Goal: Information Seeking & Learning: Learn about a topic

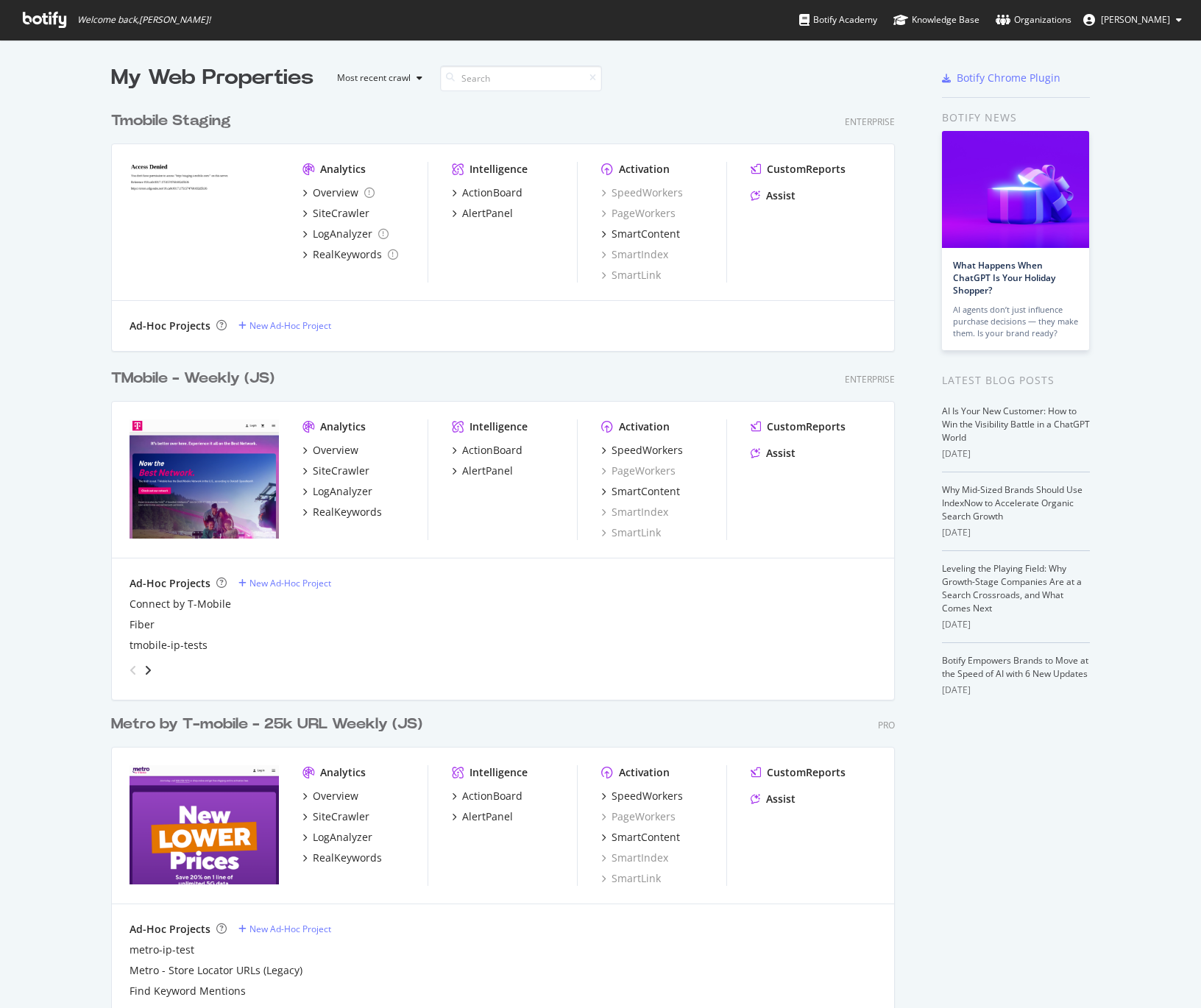
scroll to position [997, 1179]
click at [166, 379] on div "TMobile - Weekly (JS)" at bounding box center [193, 378] width 163 height 21
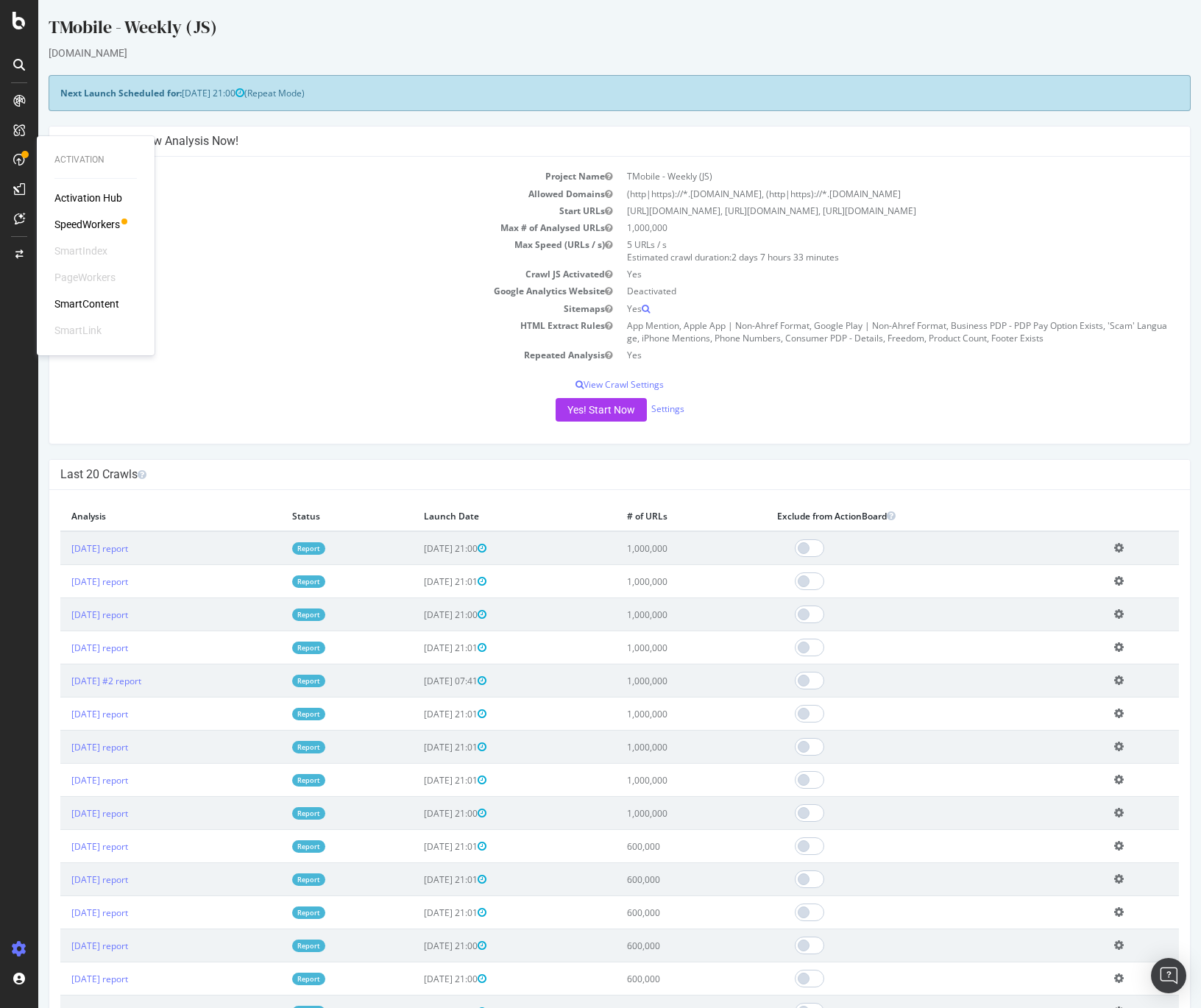
click at [73, 222] on div "SpeedWorkers" at bounding box center [87, 224] width 65 height 15
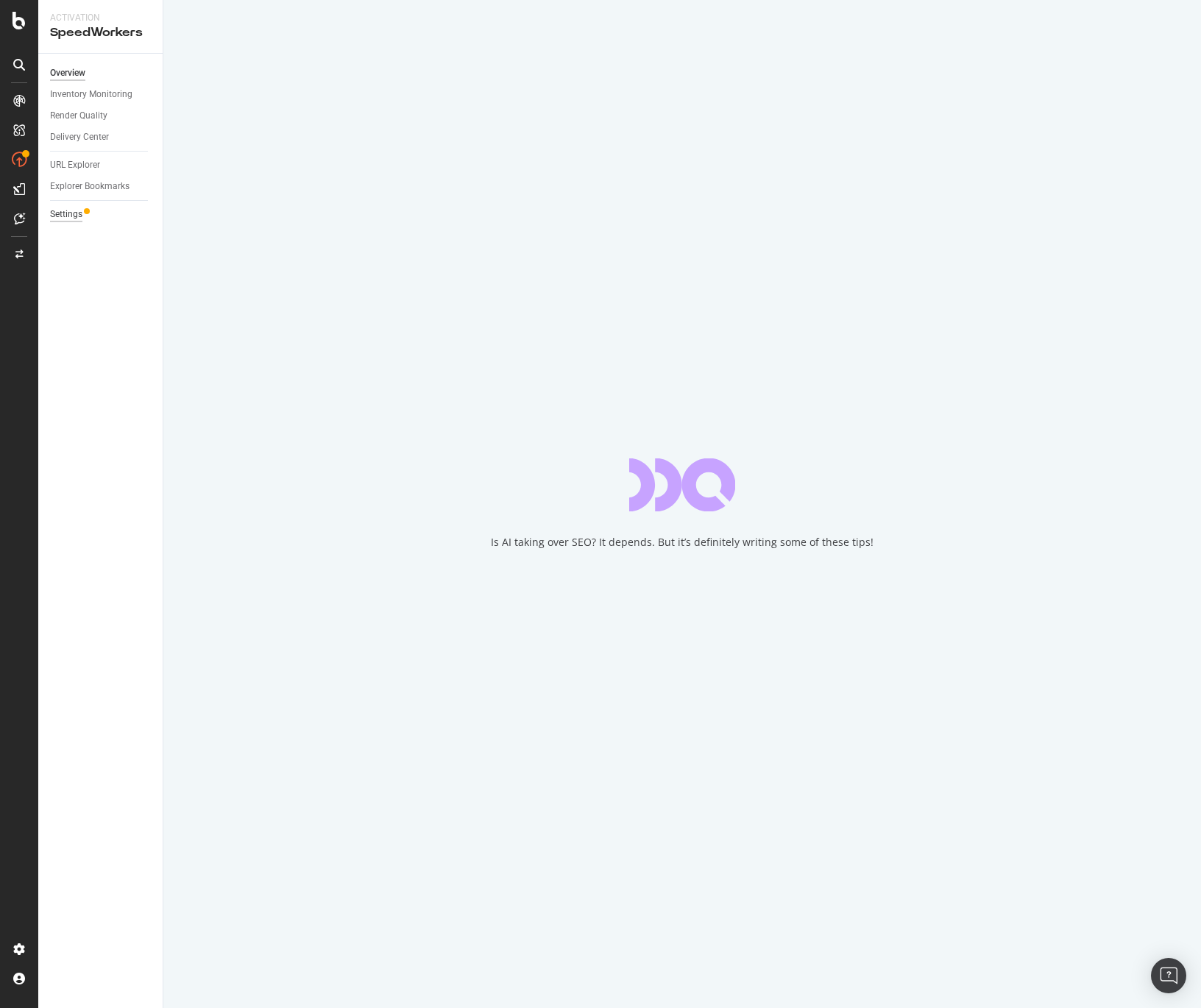
click at [67, 216] on div "Settings" at bounding box center [66, 215] width 33 height 16
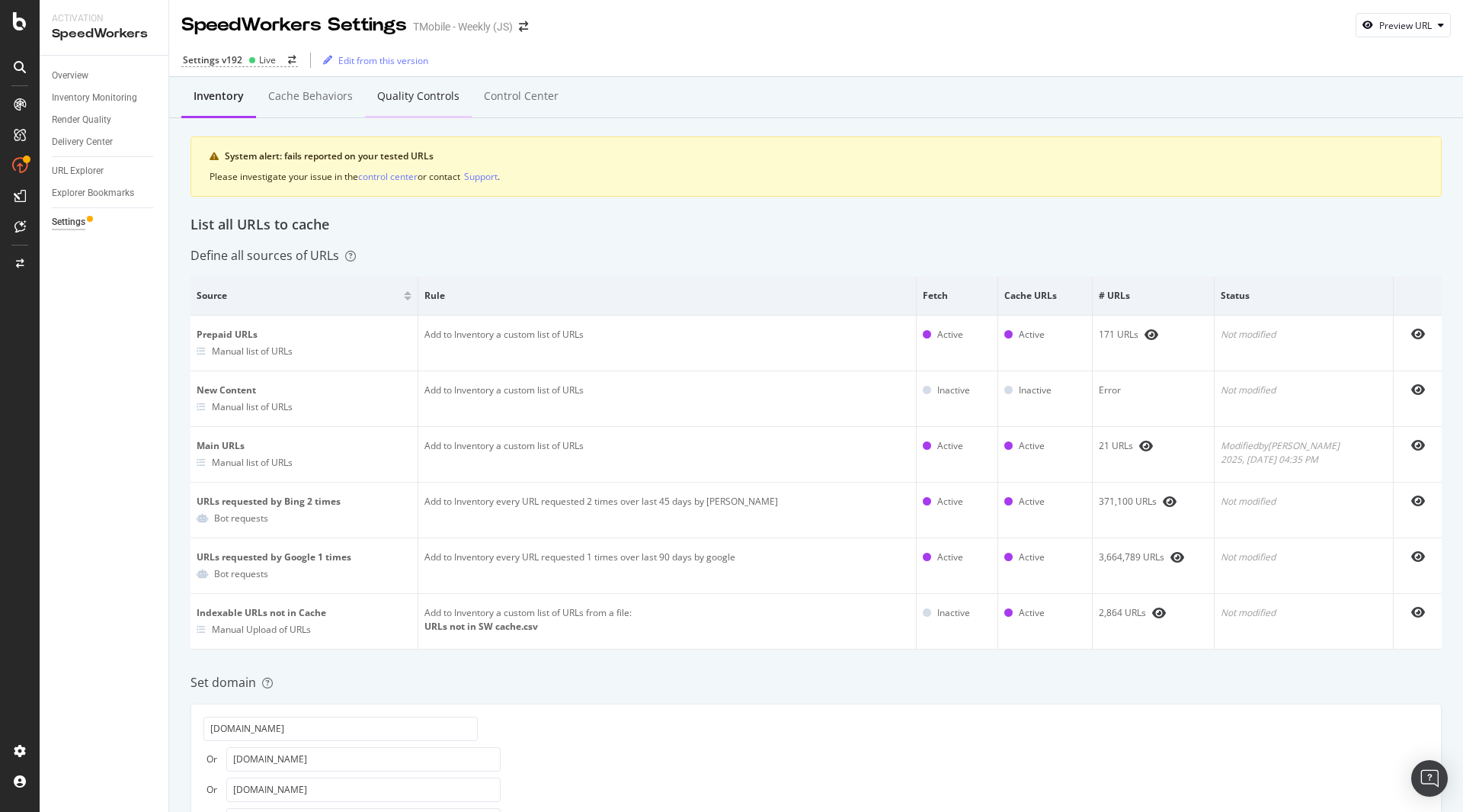
click at [414, 93] on div "Quality Controls" at bounding box center [418, 96] width 82 height 15
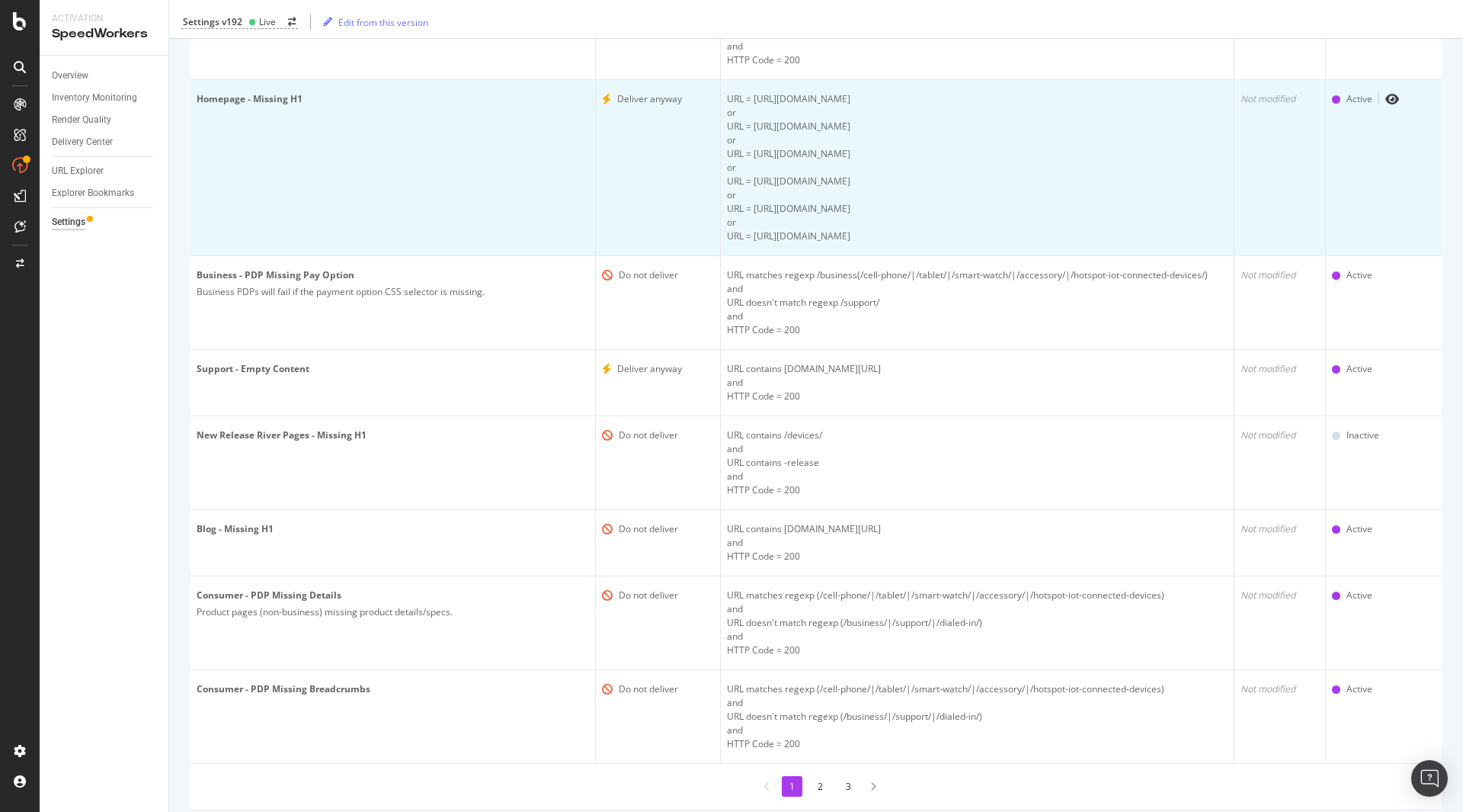
scroll to position [356, 0]
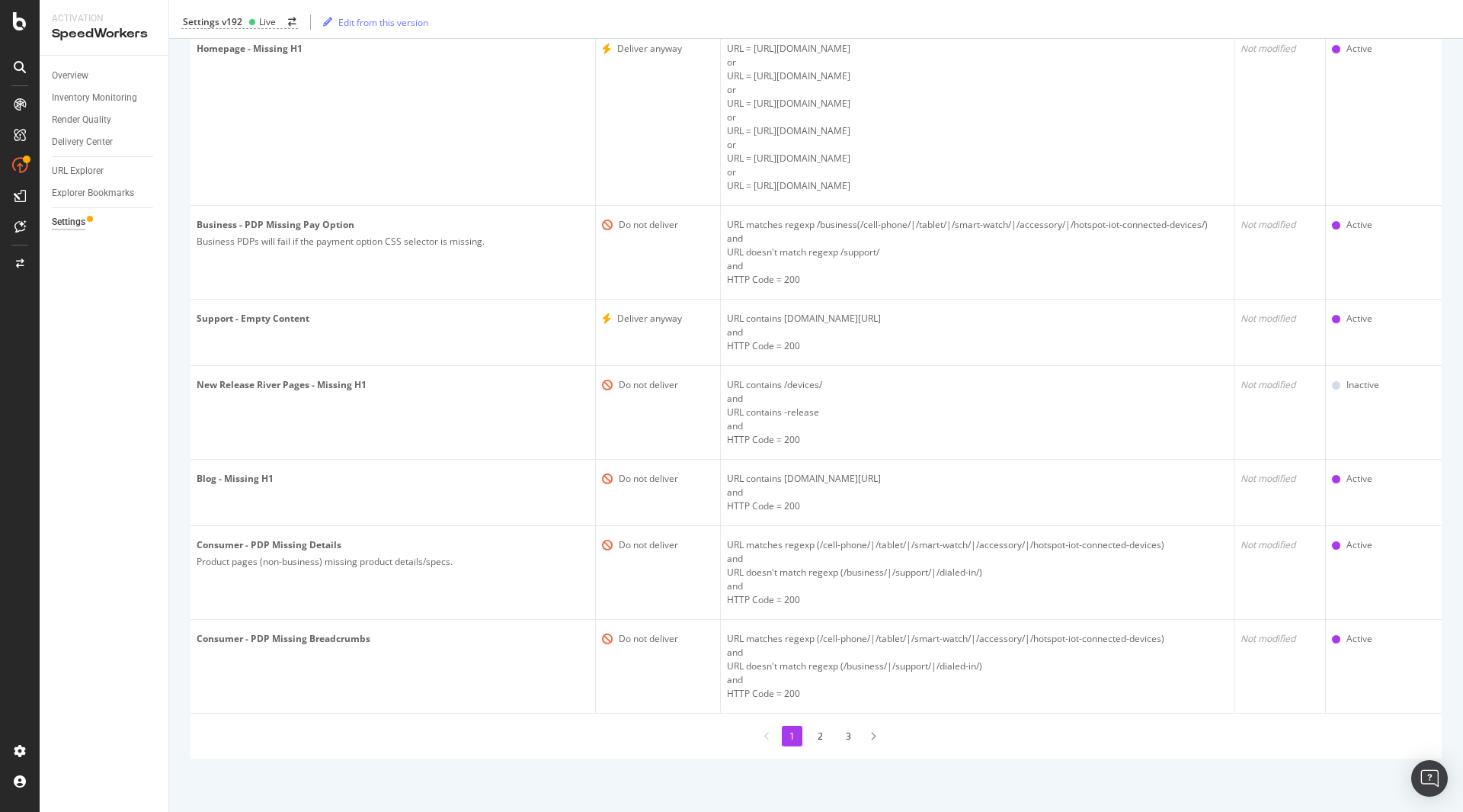
click at [816, 733] on li "2" at bounding box center [821, 736] width 21 height 21
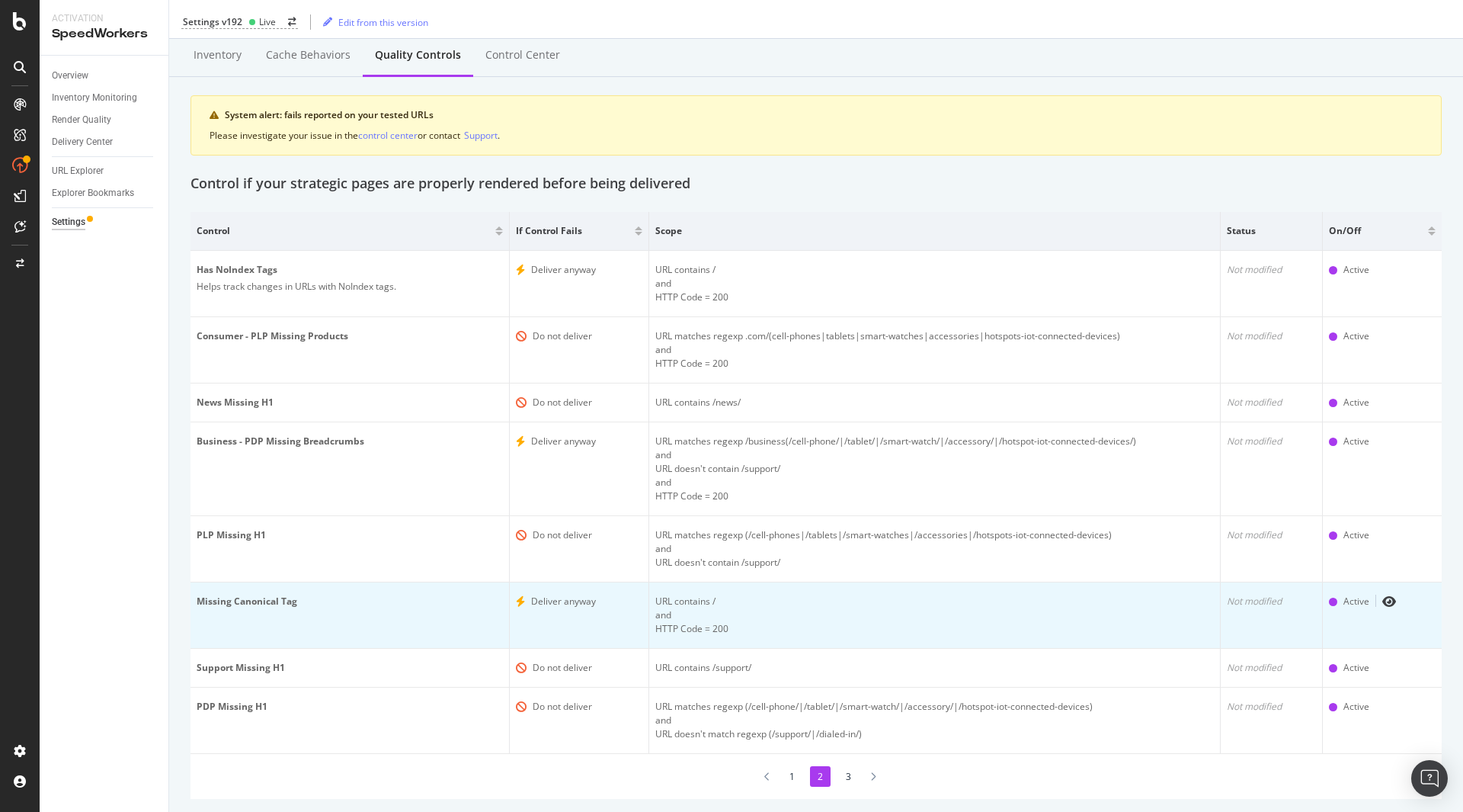
scroll to position [81, 0]
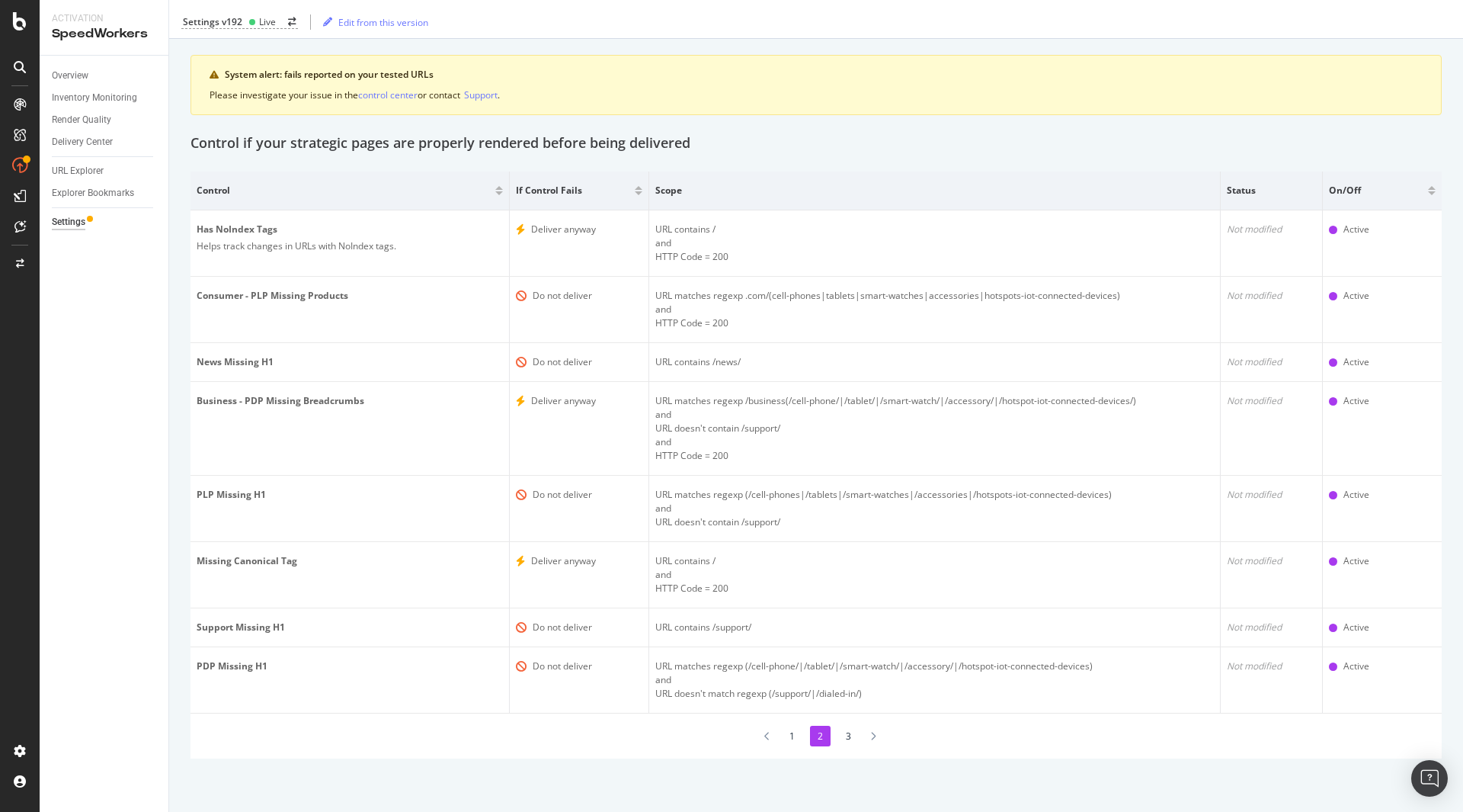
click at [848, 734] on li "3" at bounding box center [849, 736] width 21 height 21
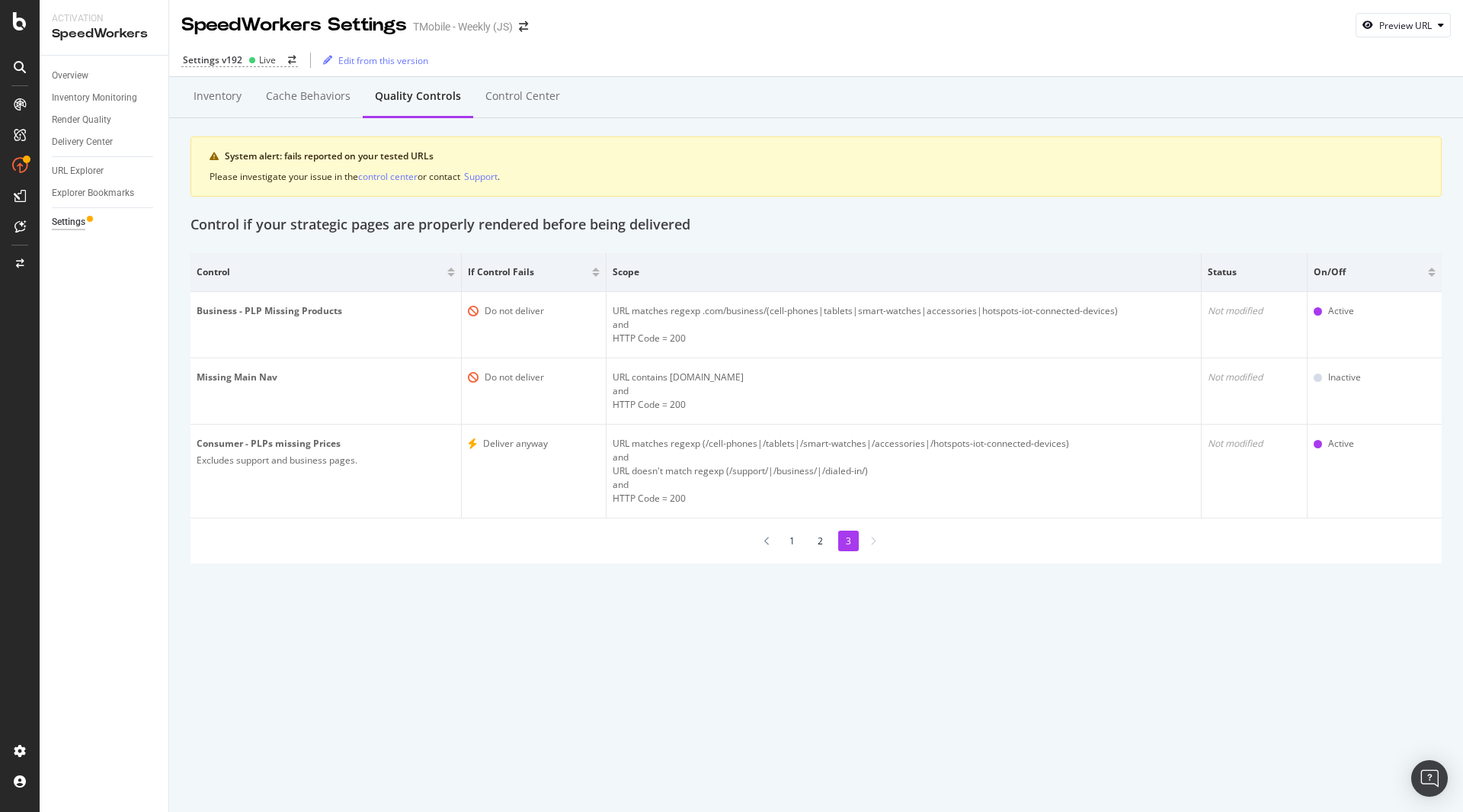
scroll to position [0, 0]
click at [825, 541] on li "2" at bounding box center [821, 541] width 21 height 21
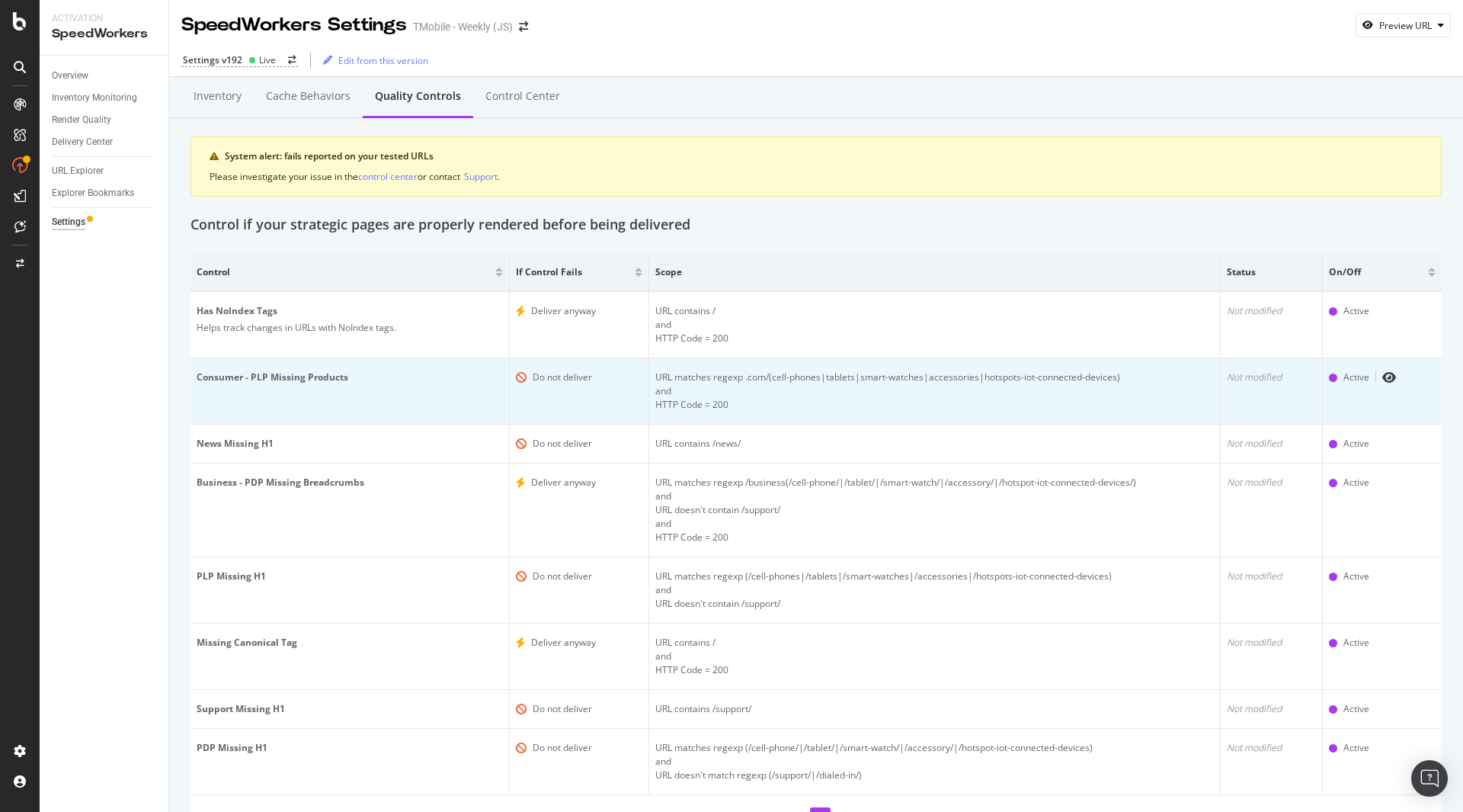
scroll to position [81, 0]
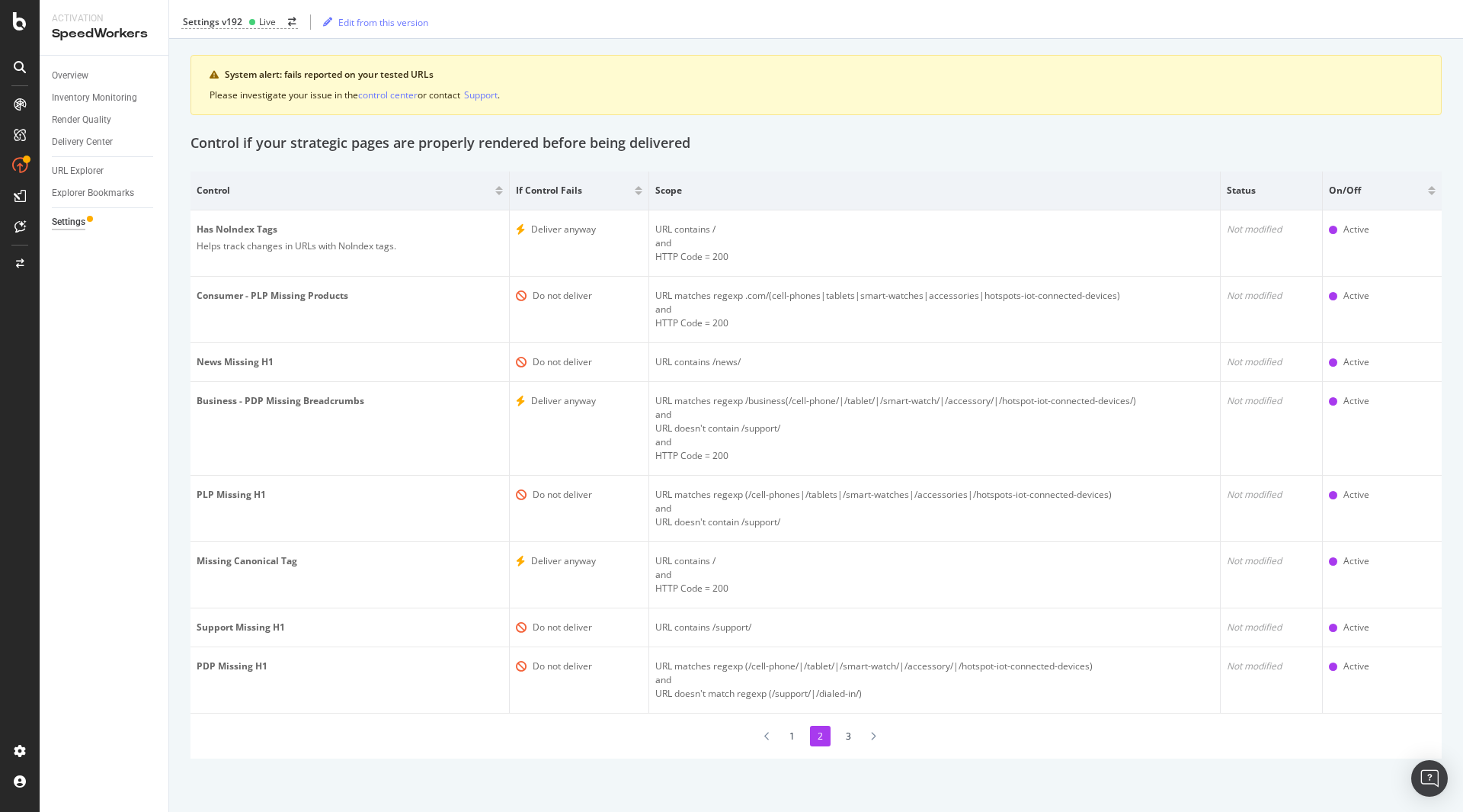
click at [782, 740] on li "1" at bounding box center [793, 736] width 21 height 21
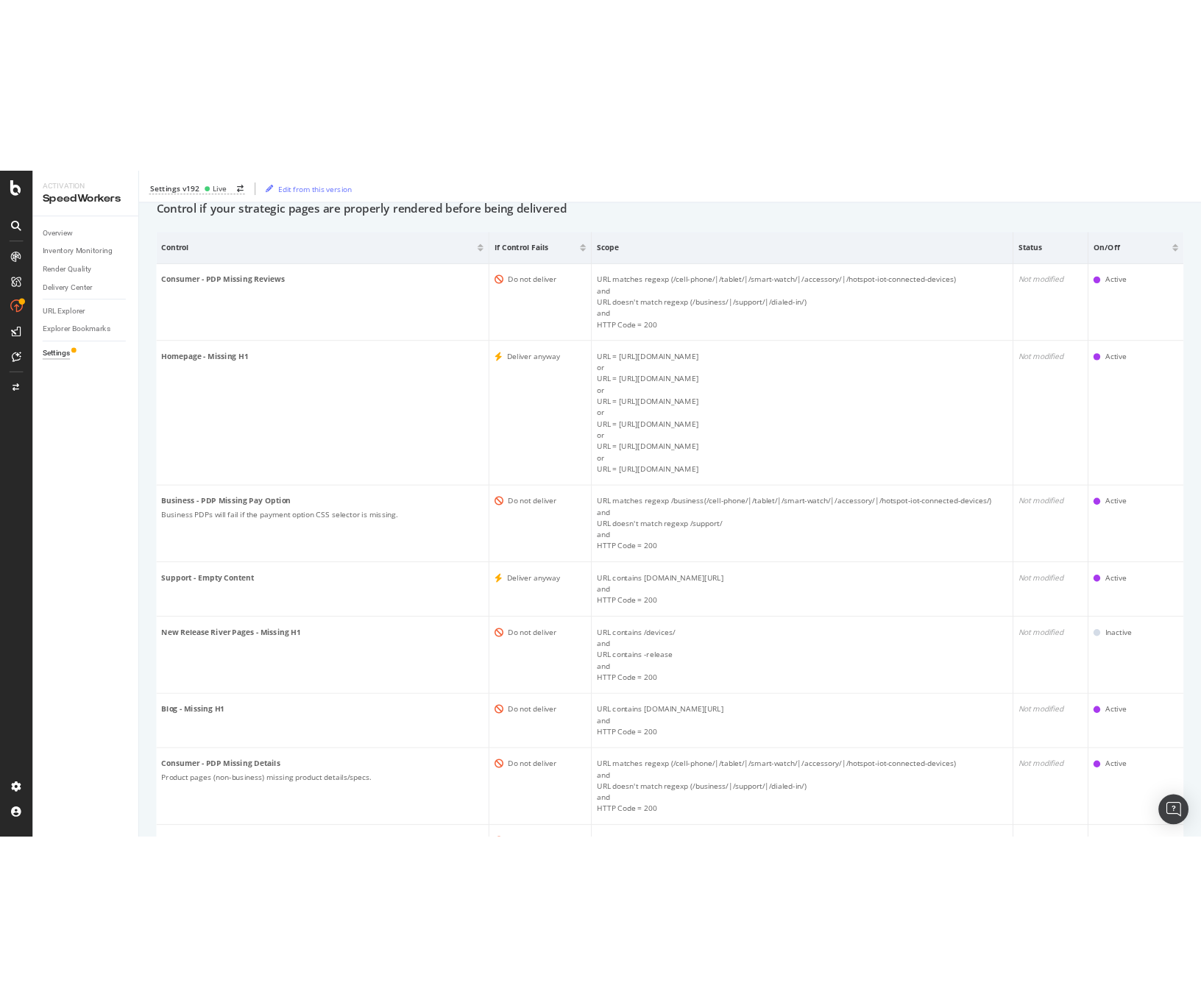
scroll to position [0, 0]
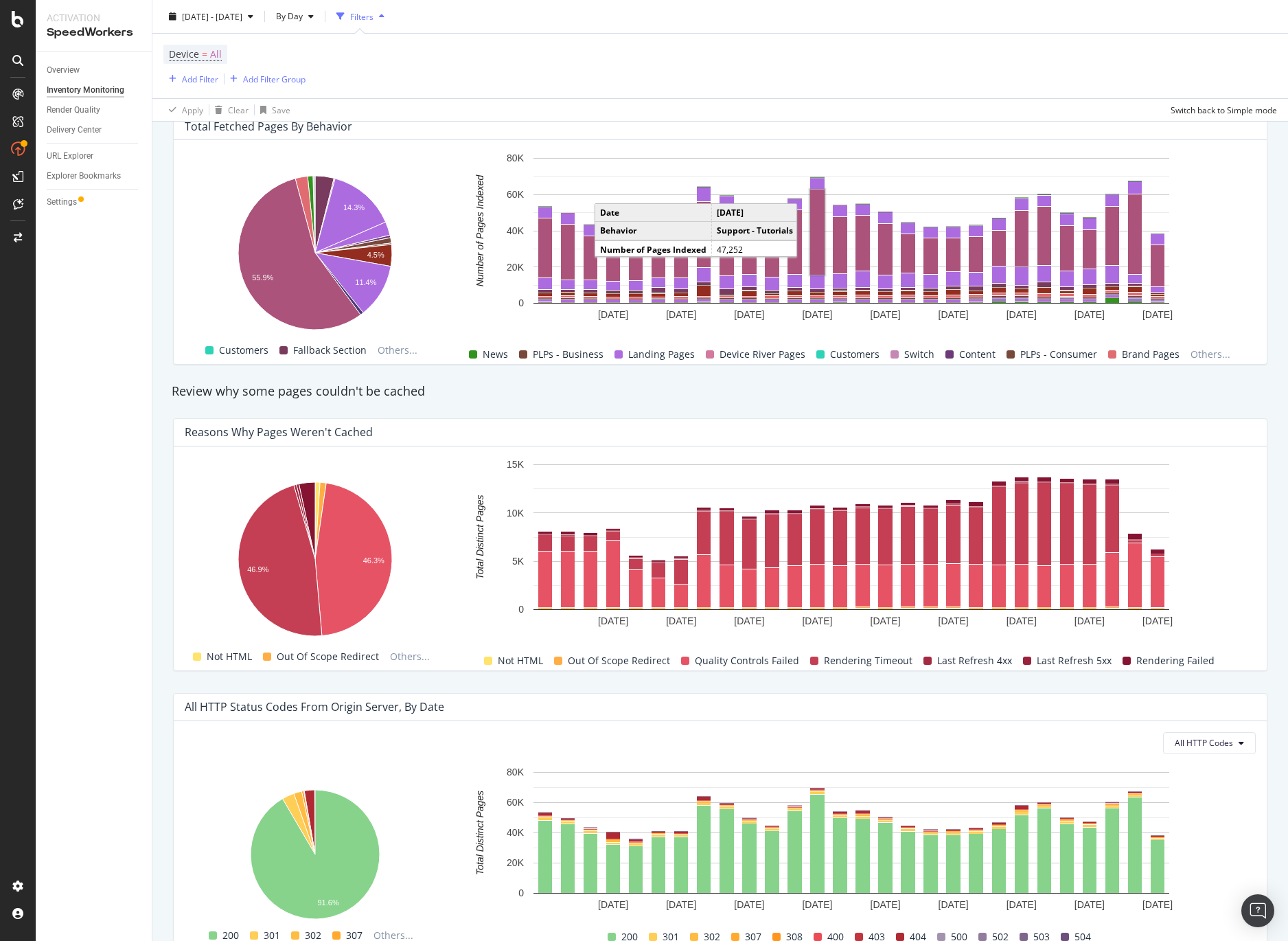
scroll to position [670, 0]
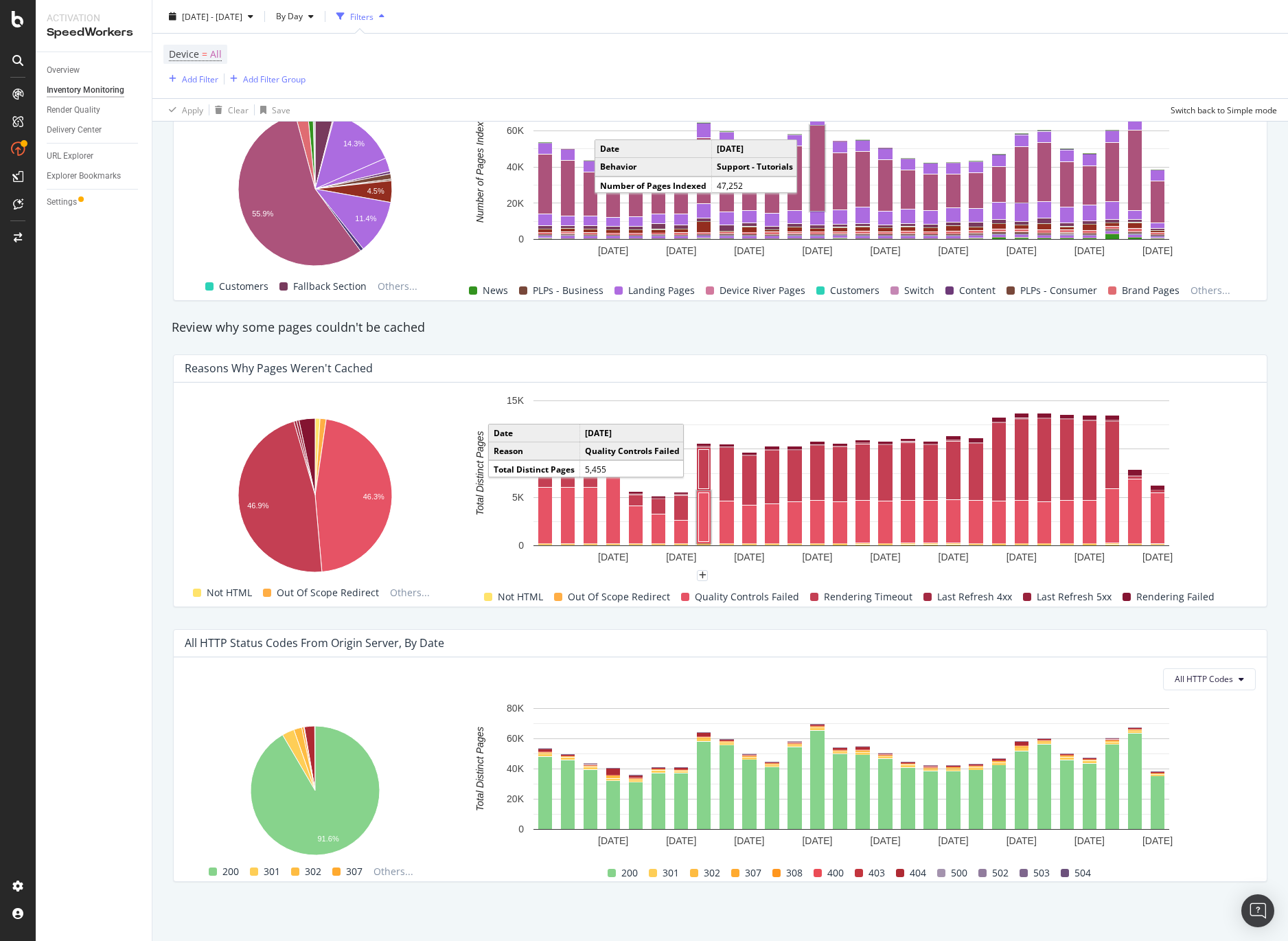
click at [162, 668] on div "Indexed URLs Cache refreshes System alert: fails reported on your tested URLs P…" at bounding box center [720, 213] width 1136 height 1456
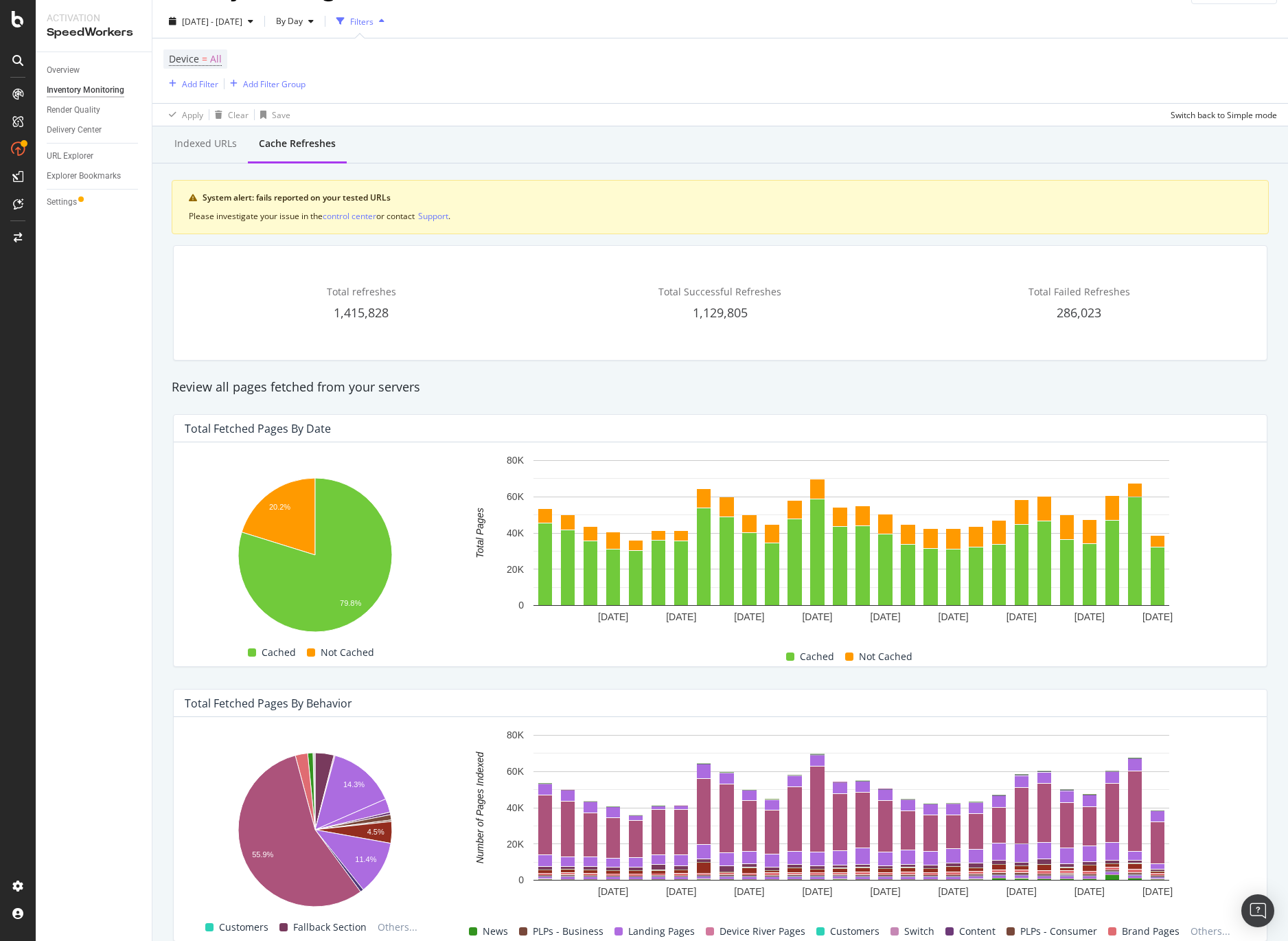
scroll to position [0, 0]
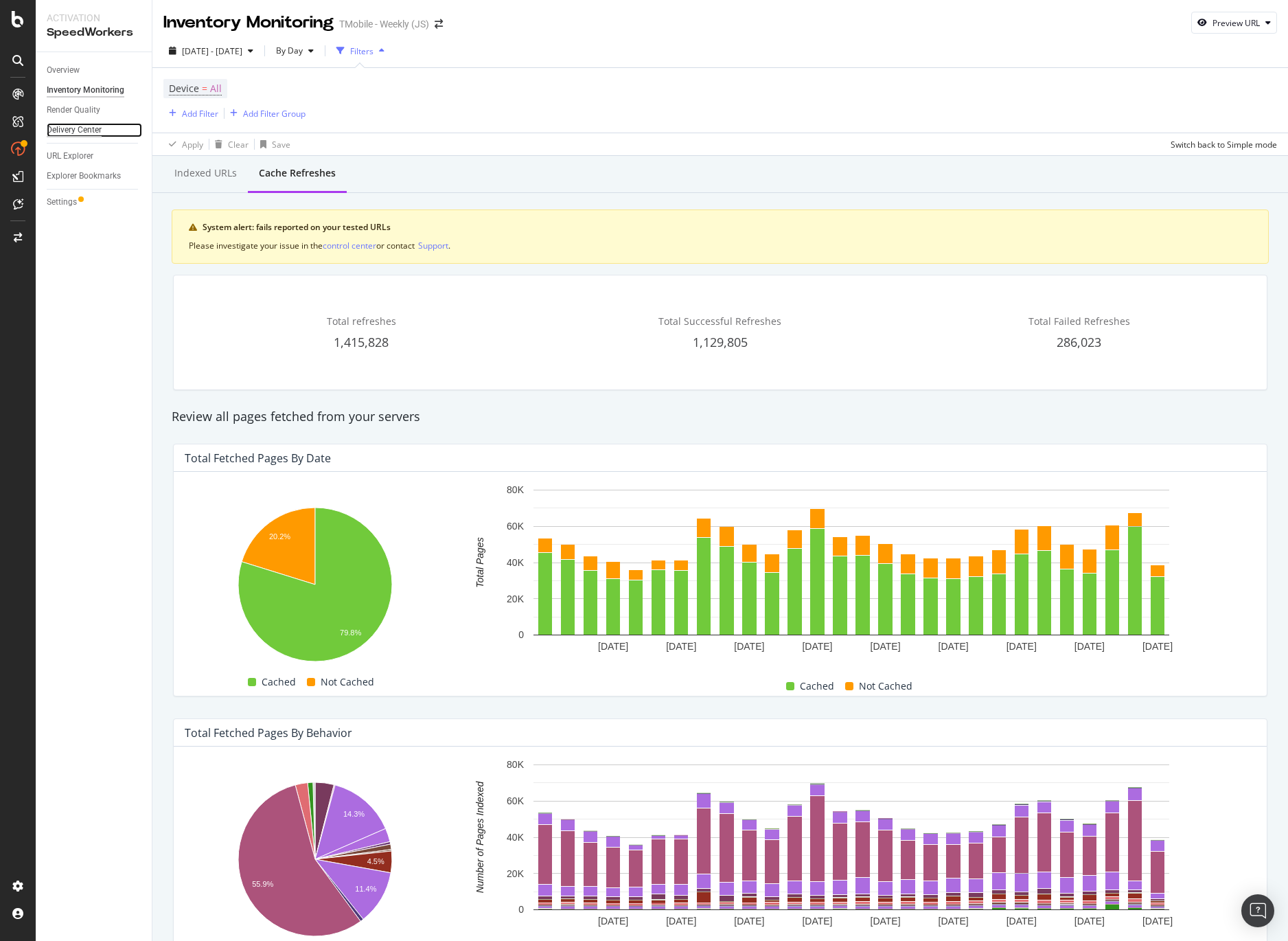
click at [87, 128] on div "Delivery Center" at bounding box center [74, 131] width 55 height 15
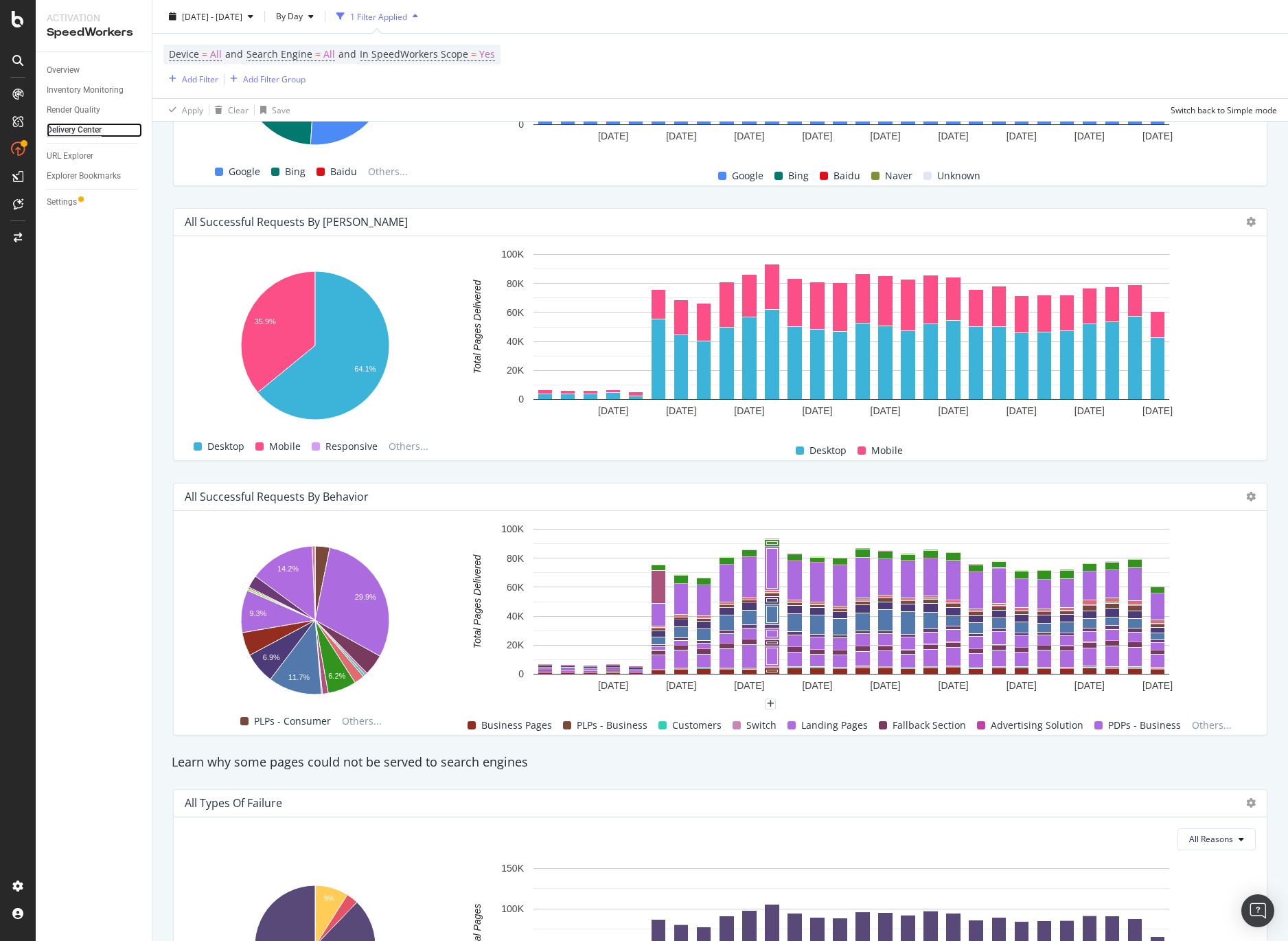
scroll to position [933, 0]
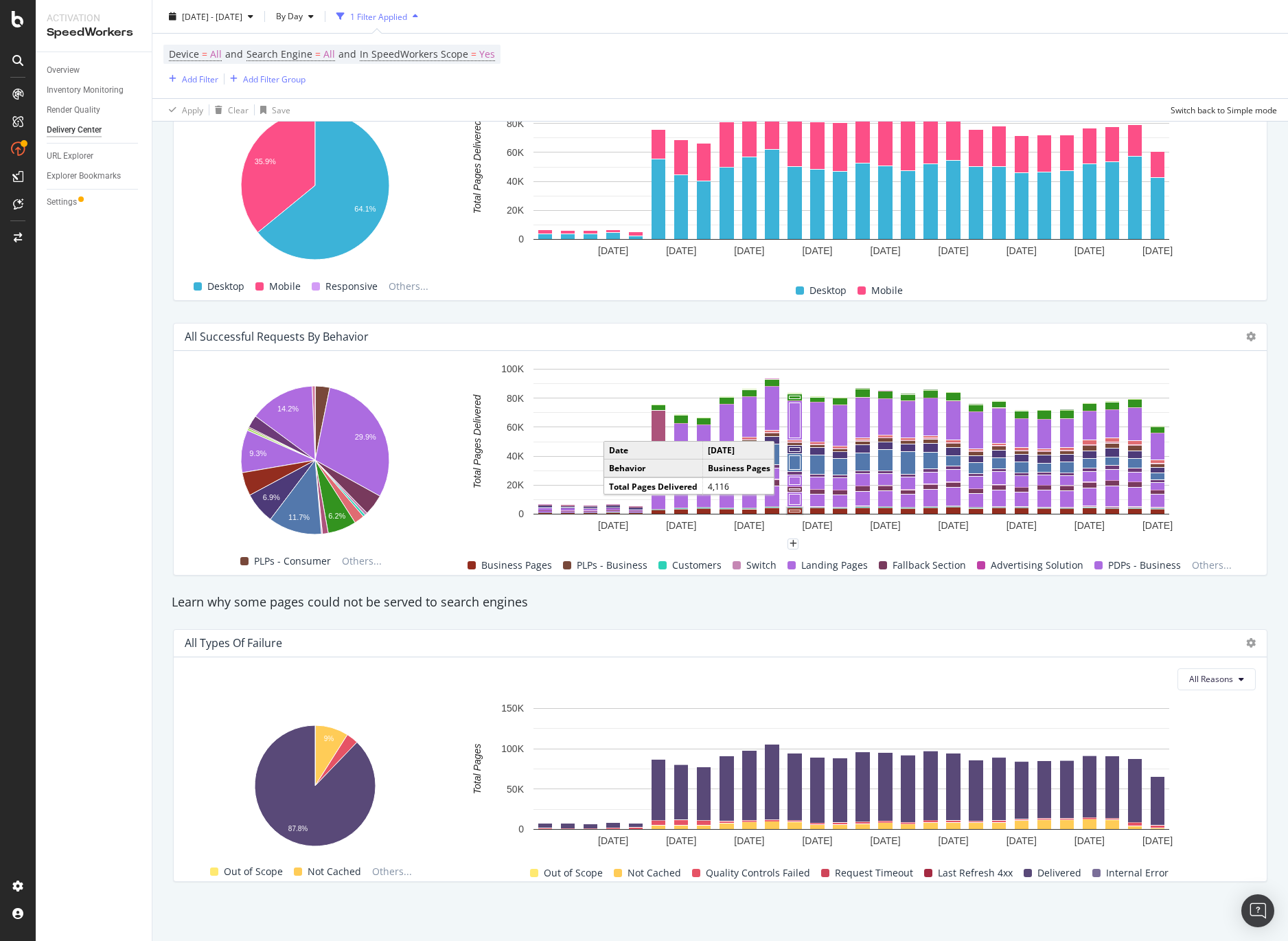
click at [669, 605] on div "Learn why some pages could not be served to search engines" at bounding box center [720, 602] width 1111 height 18
click at [458, 604] on div "Learn why some pages could not be served to search engines" at bounding box center [720, 602] width 1111 height 18
click at [492, 604] on div "Learn why some pages could not be served to search engines" at bounding box center [720, 602] width 1111 height 18
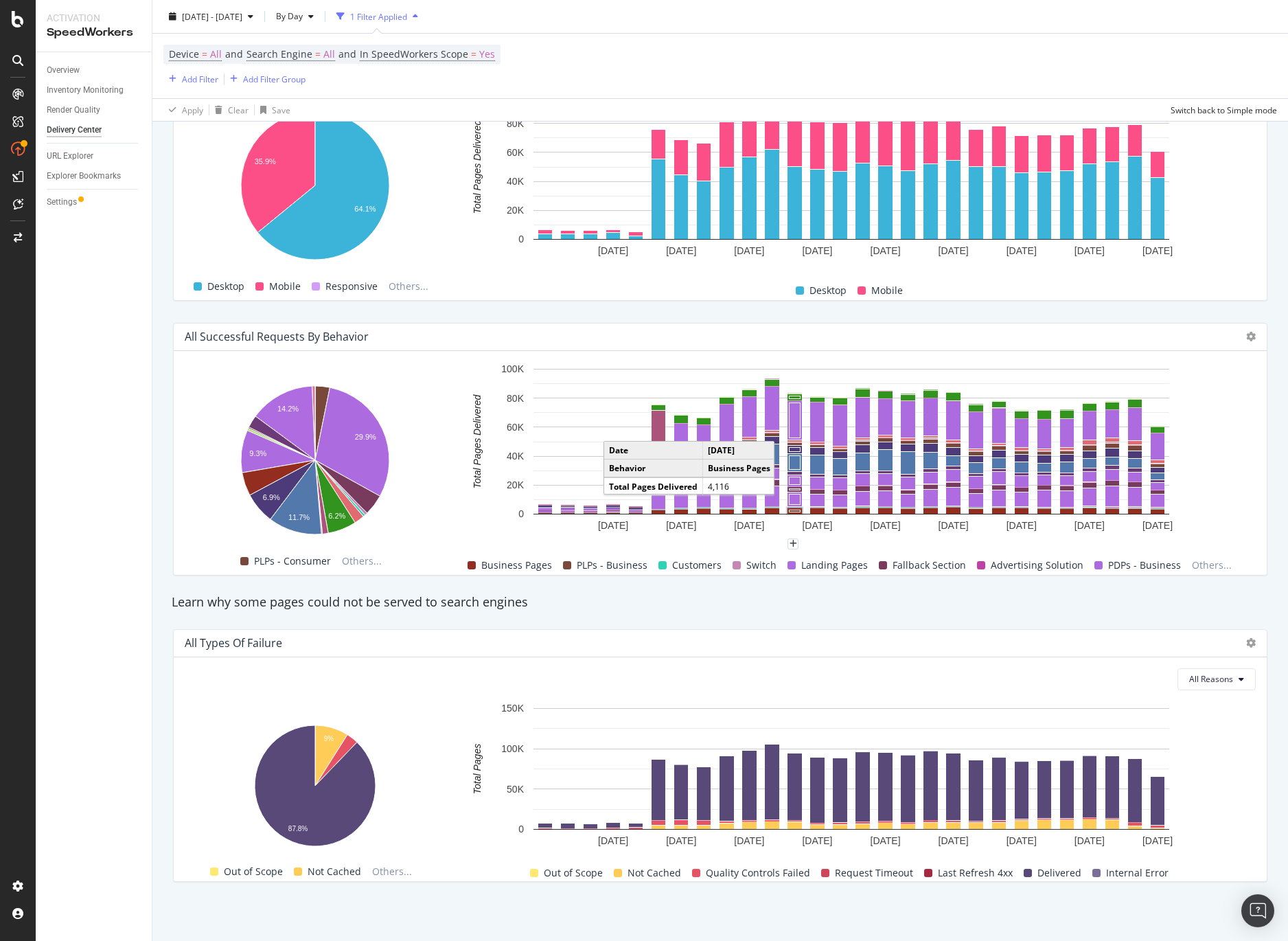
click at [735, 604] on div "Learn why some pages could not be served to search engines" at bounding box center [720, 602] width 1111 height 18
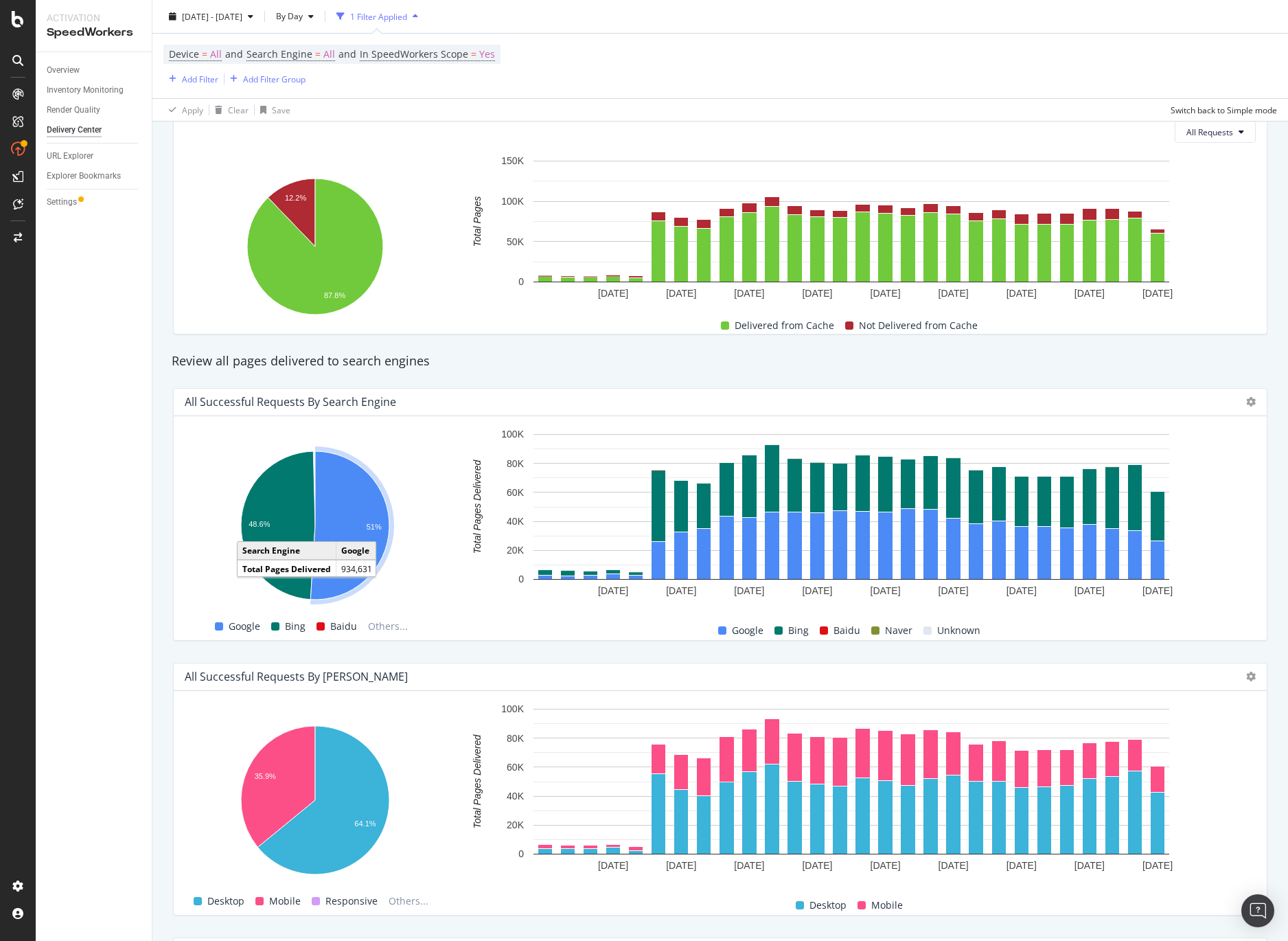
scroll to position [321, 0]
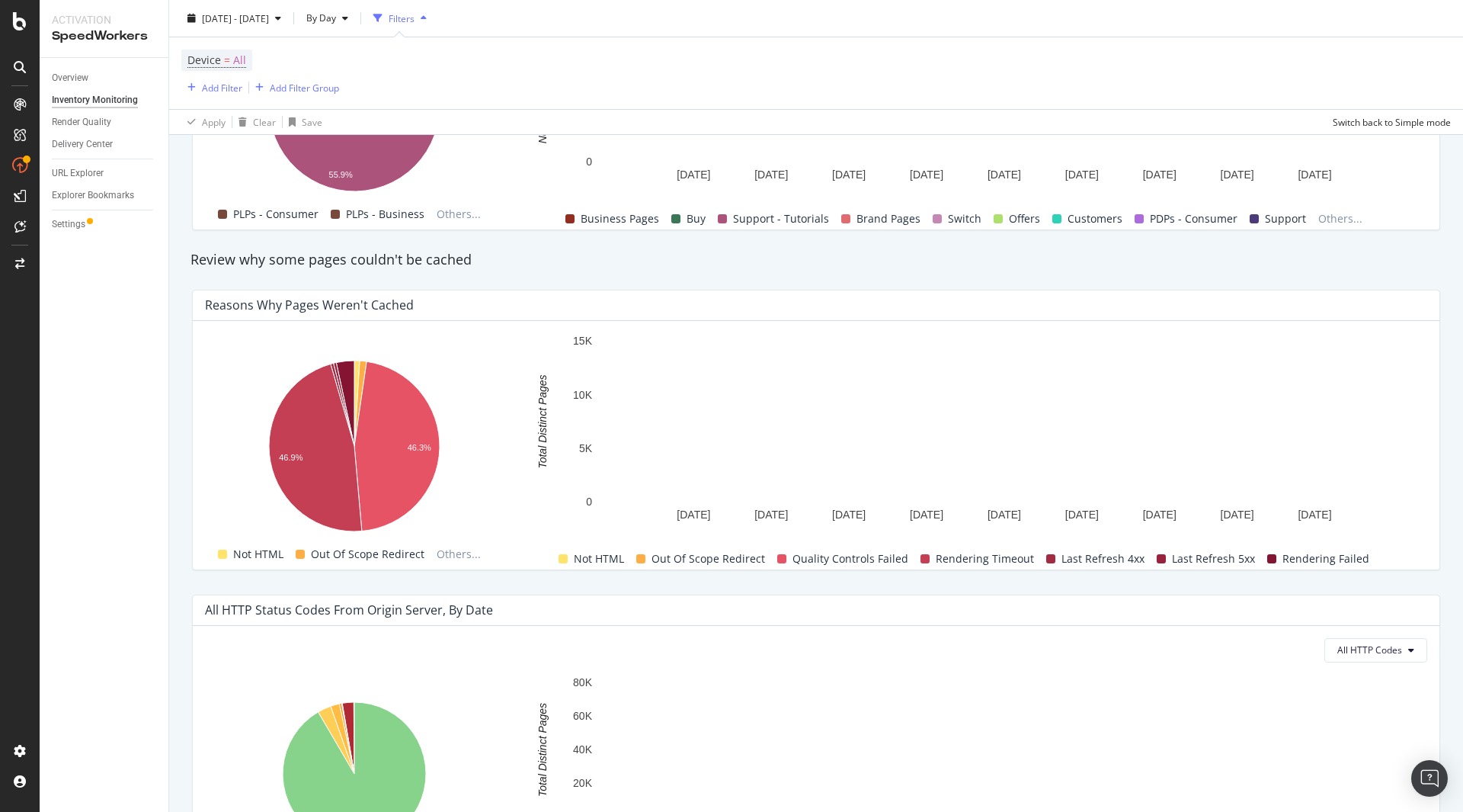
scroll to position [798, 0]
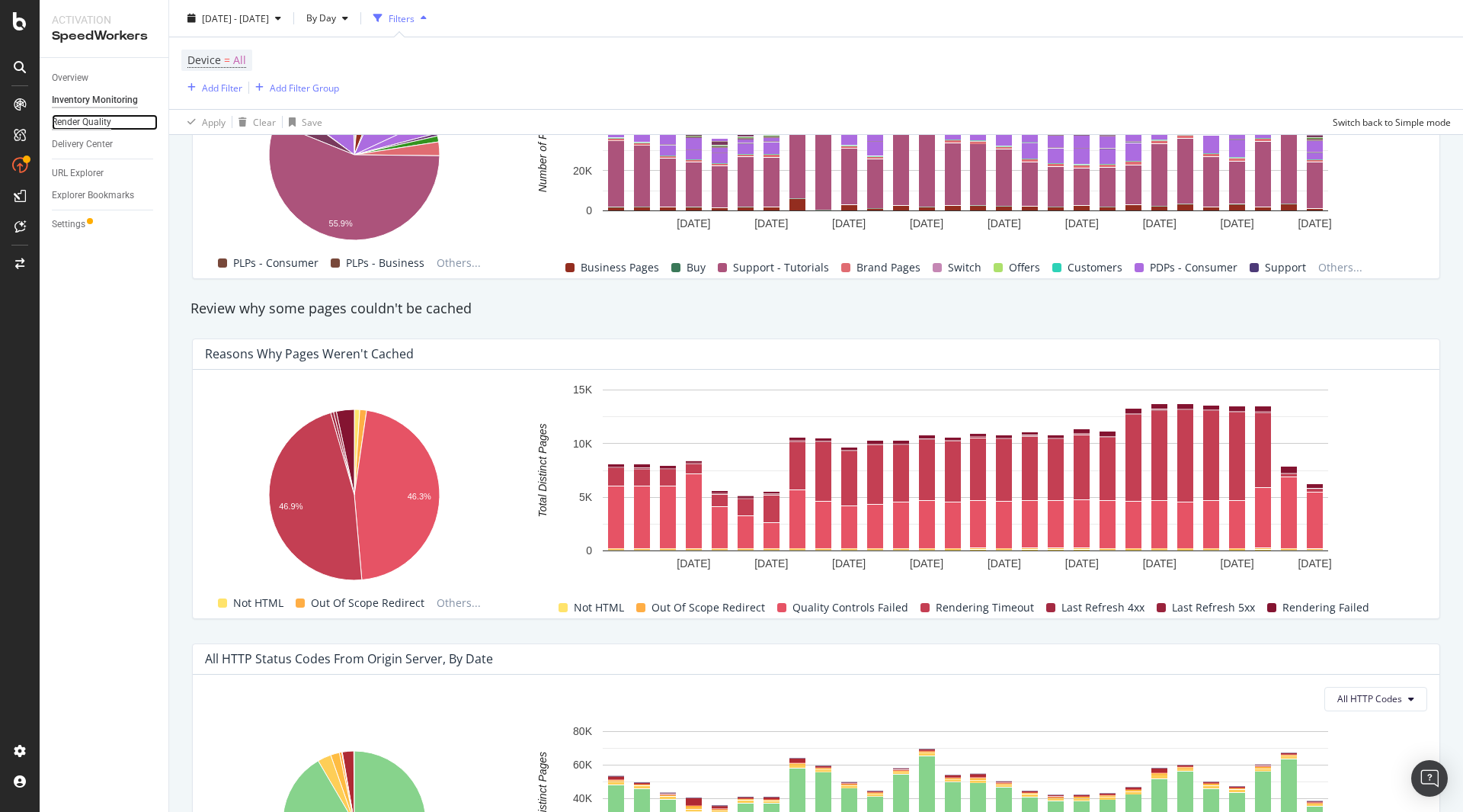
click at [96, 117] on div "Render Quality" at bounding box center [81, 122] width 60 height 16
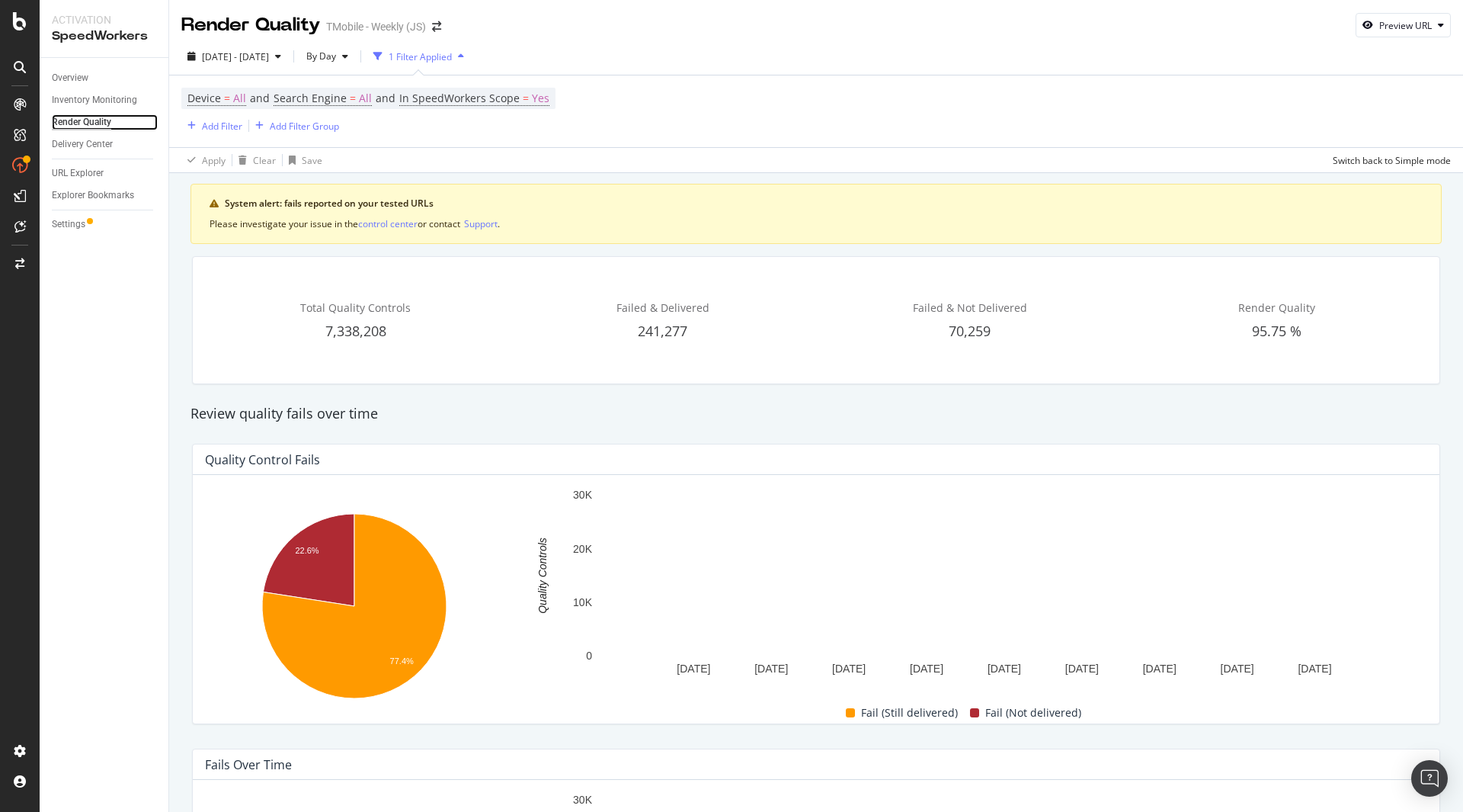
scroll to position [178, 0]
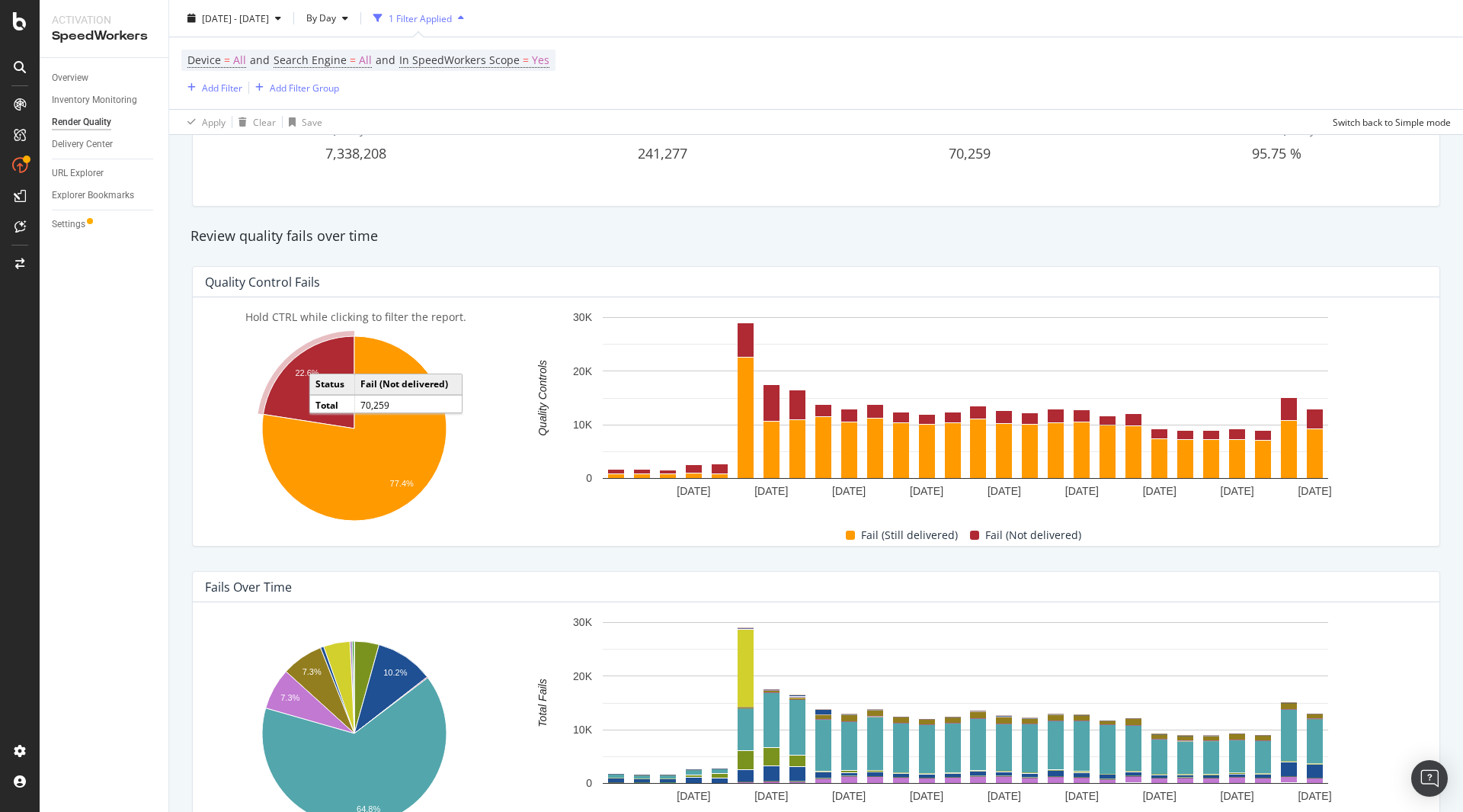
click at [320, 369] on icon "A chart." at bounding box center [309, 382] width 92 height 93
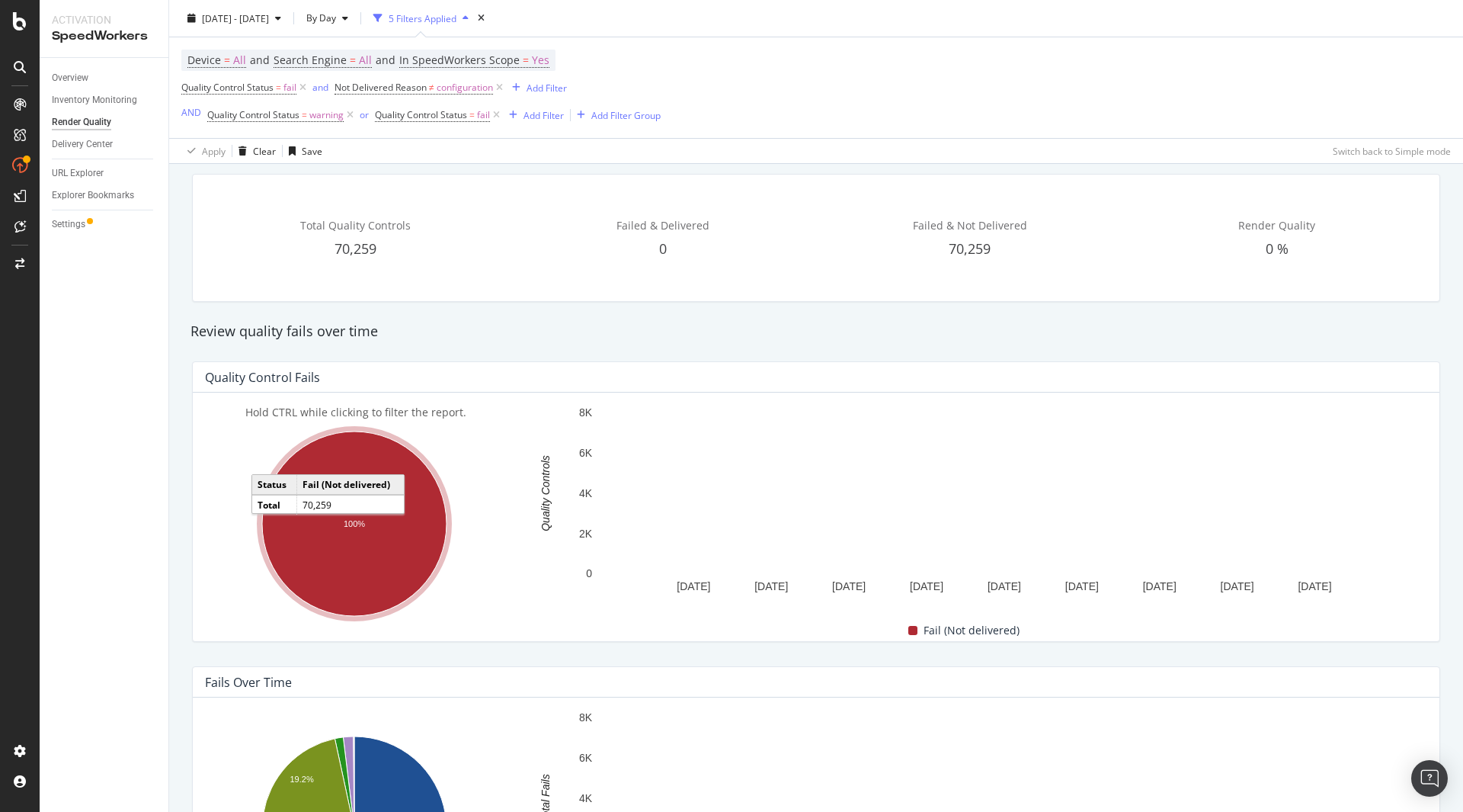
scroll to position [83, 0]
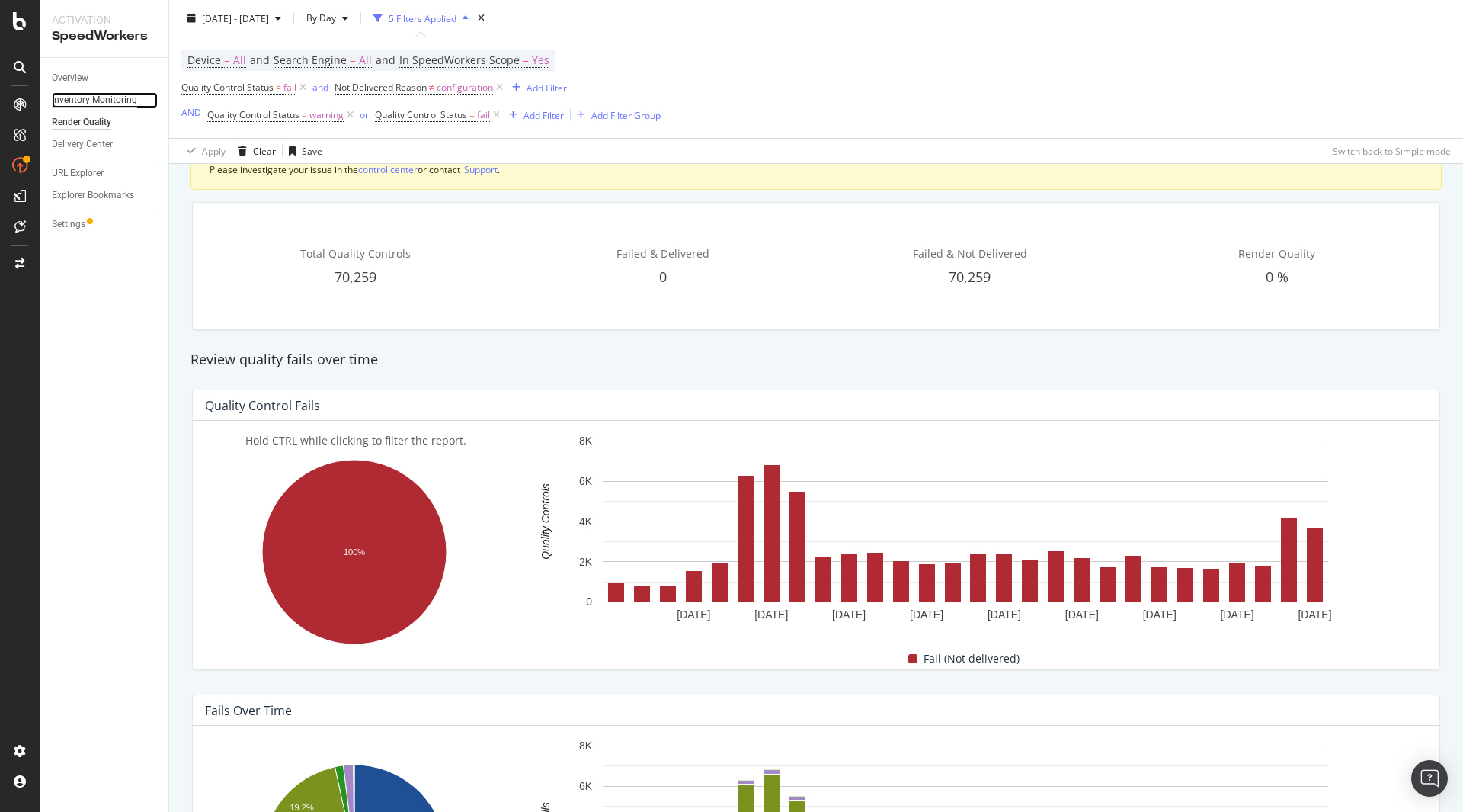
click at [86, 97] on div "Inventory Monitoring" at bounding box center [94, 101] width 85 height 16
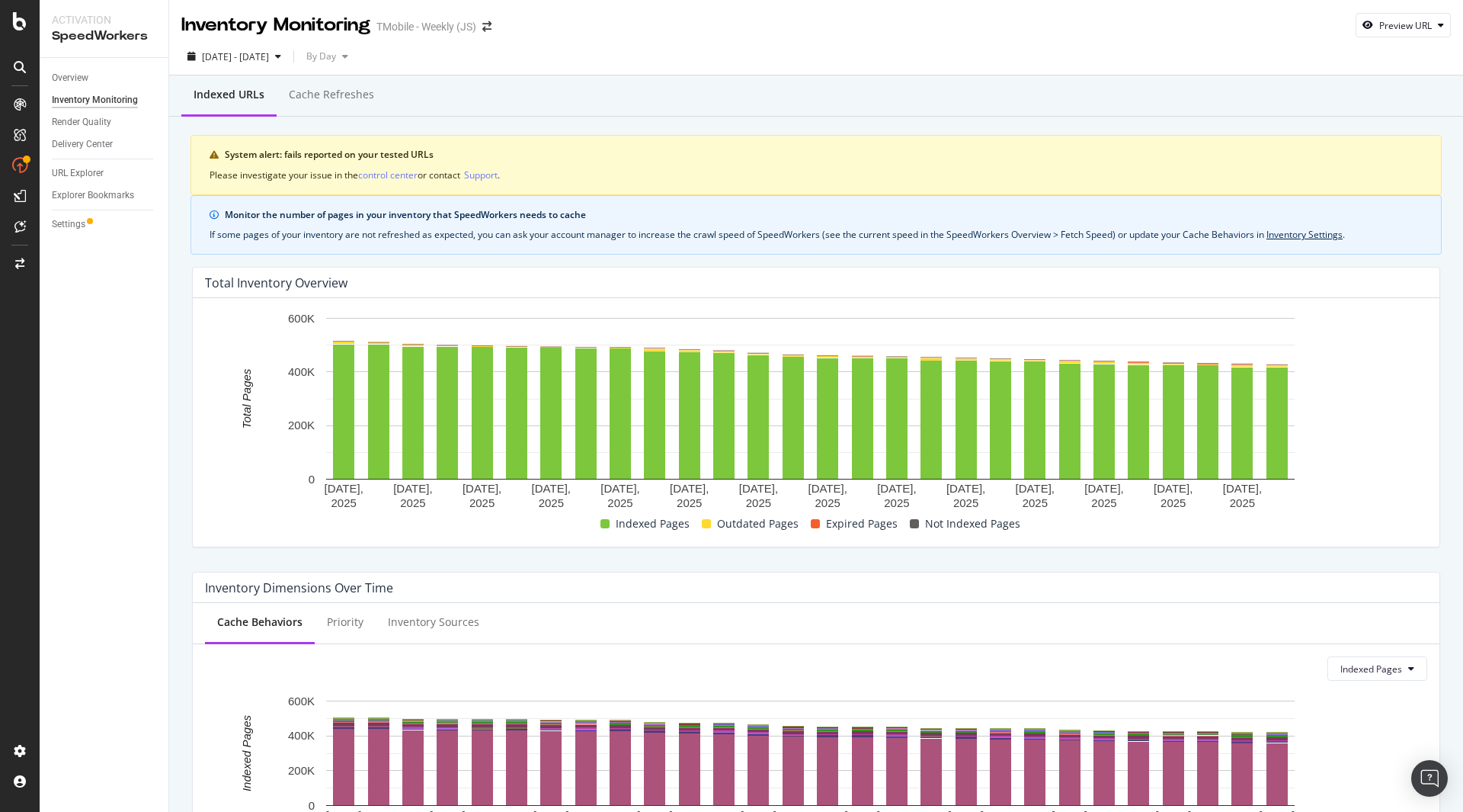
click at [343, 602] on div "Priority" at bounding box center [345, 623] width 61 height 42
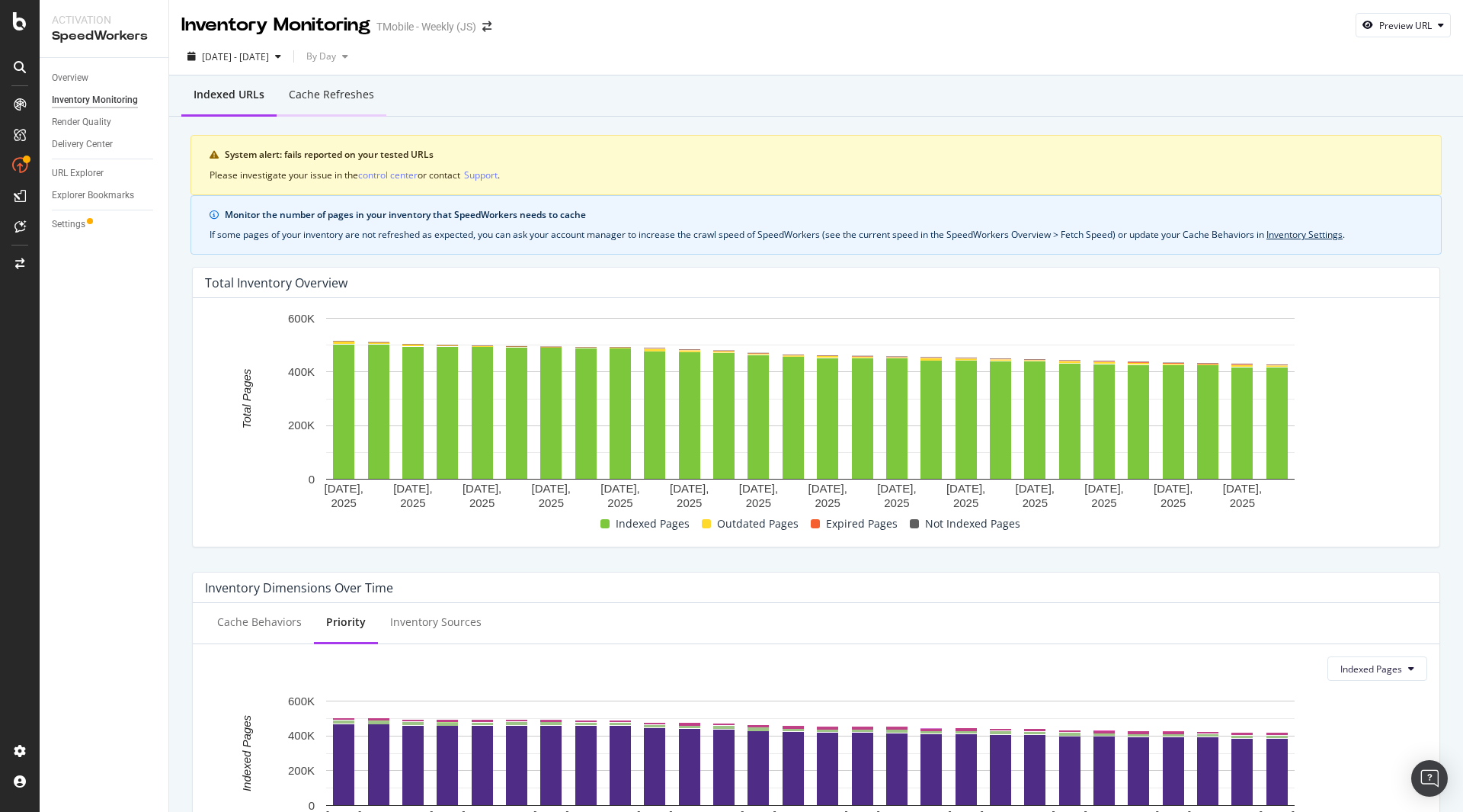
click at [327, 98] on div "Cache refreshes" at bounding box center [332, 94] width 85 height 15
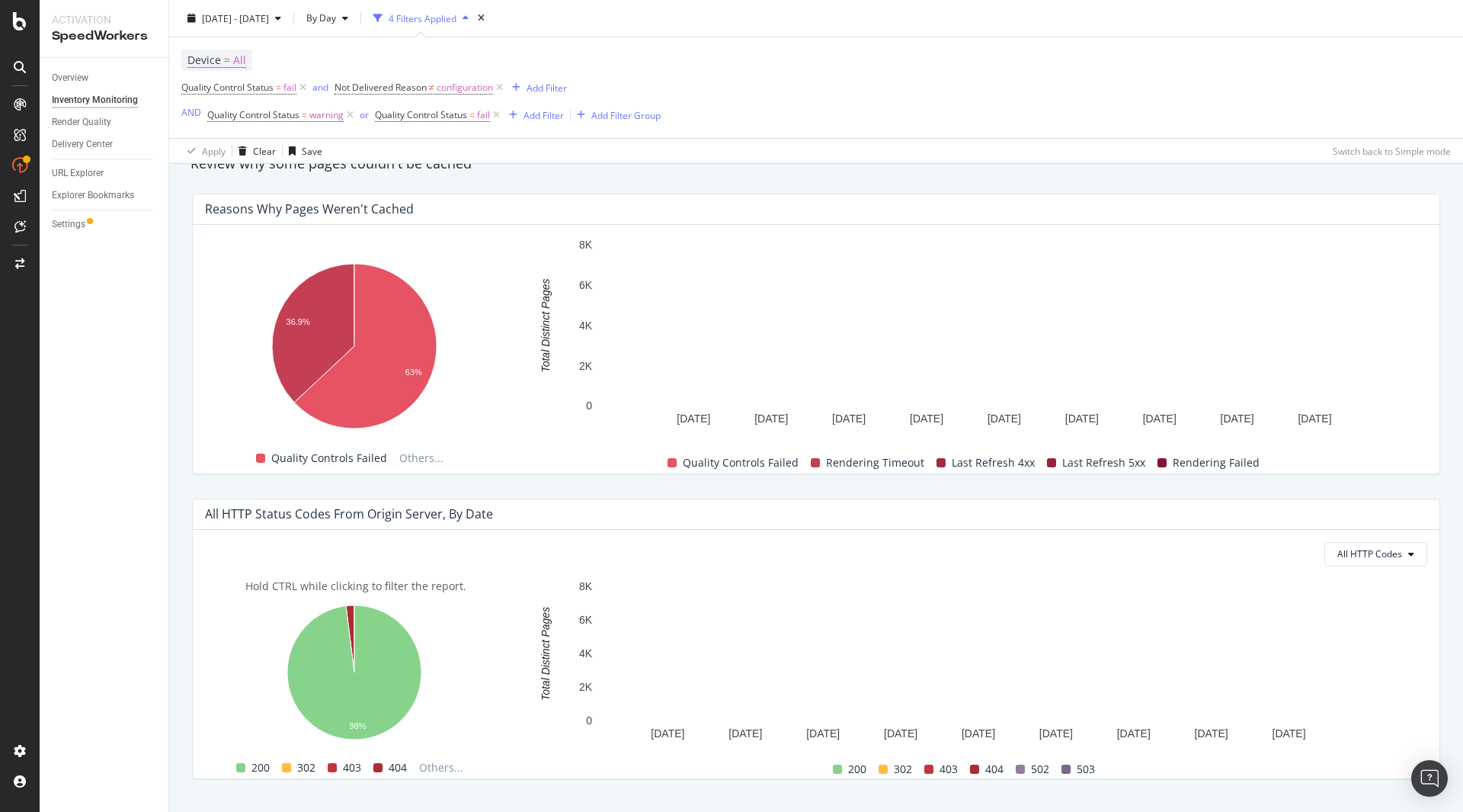
scroll to position [1005, 0]
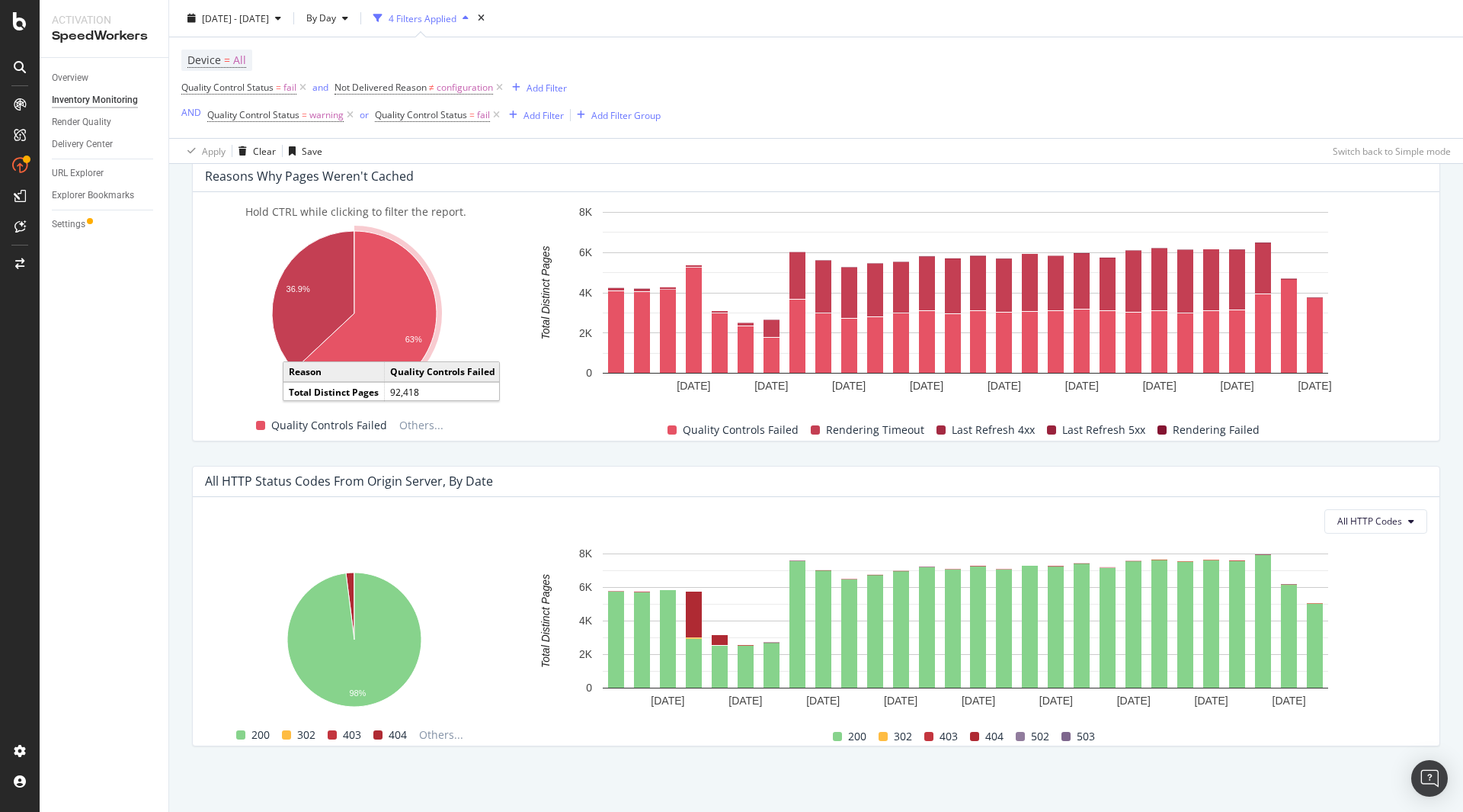
click at [402, 311] on icon "A chart." at bounding box center [365, 313] width 142 height 165
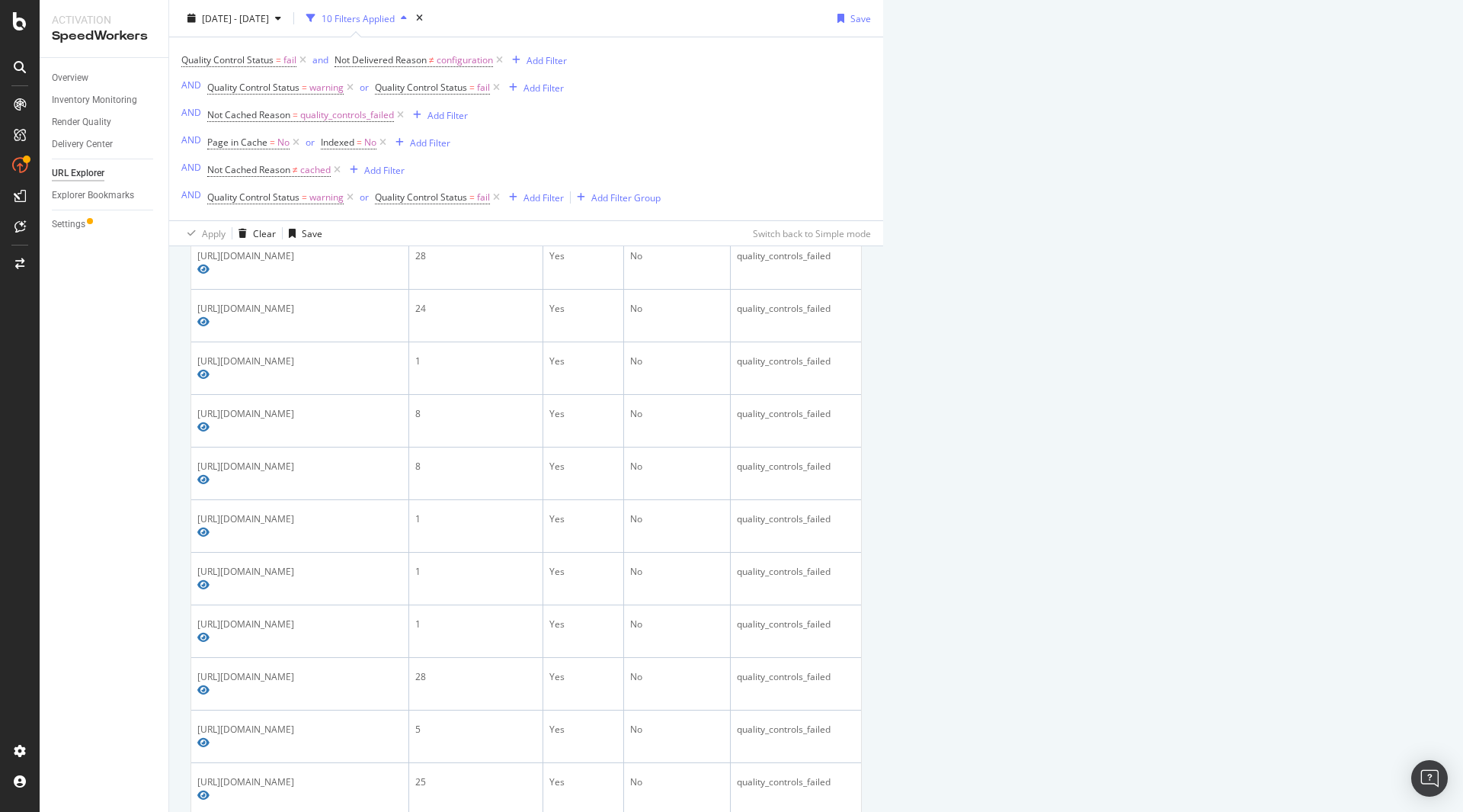
scroll to position [889, 0]
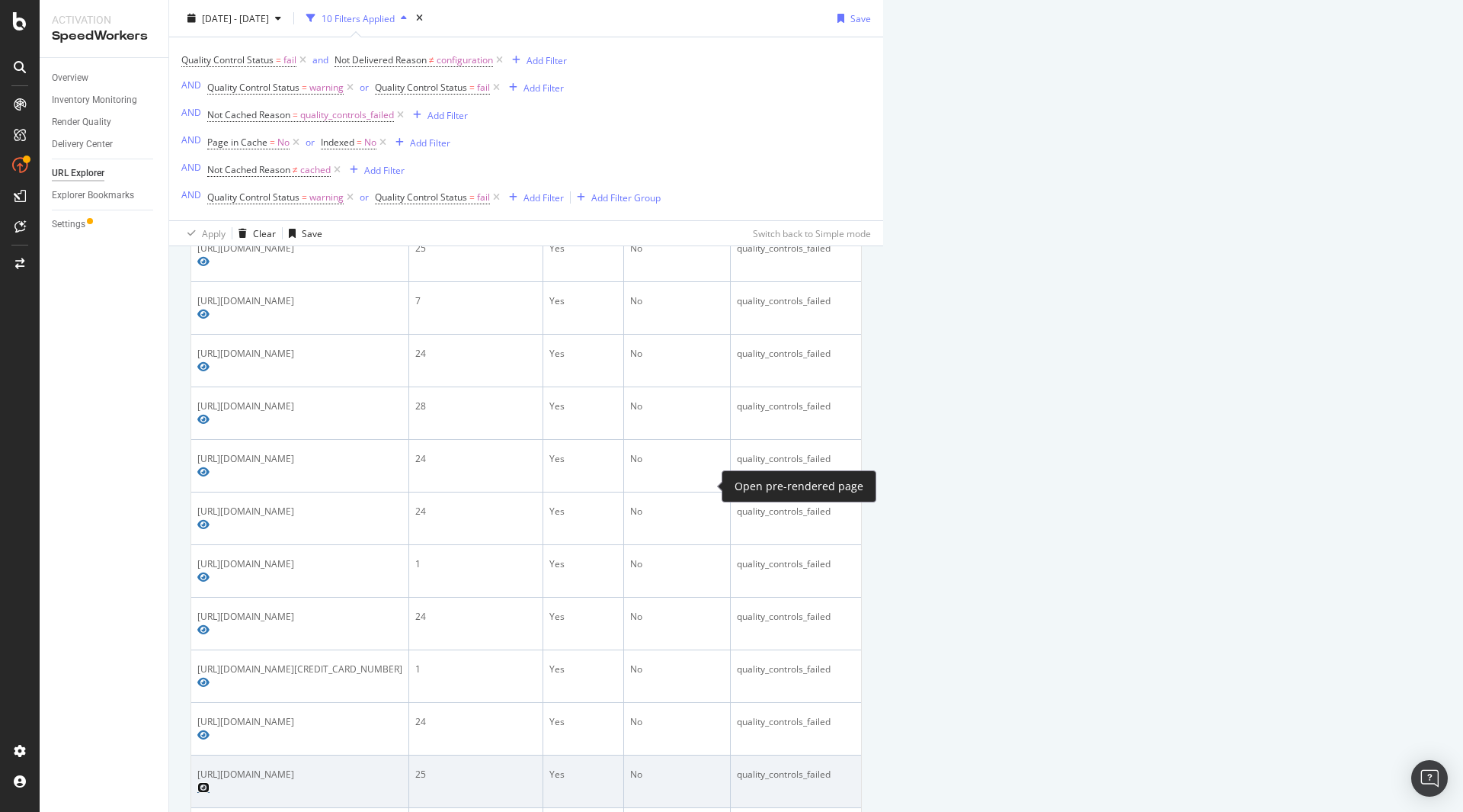
click at [209, 782] on icon "Preview https://es.t-mobile.com/business/accessory/otterbox-defender-pro-series…" at bounding box center [203, 787] width 12 height 10
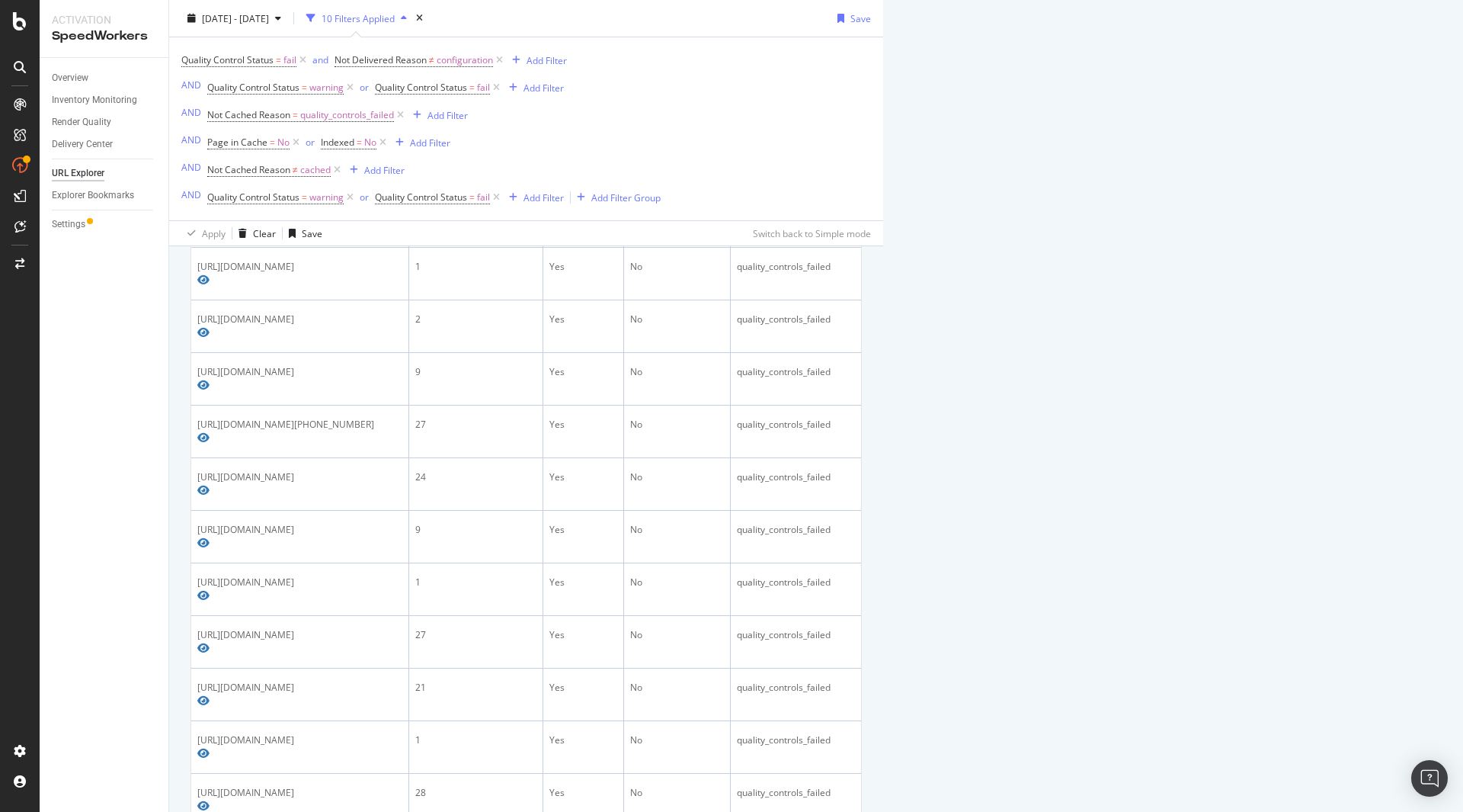
scroll to position [1734, 0]
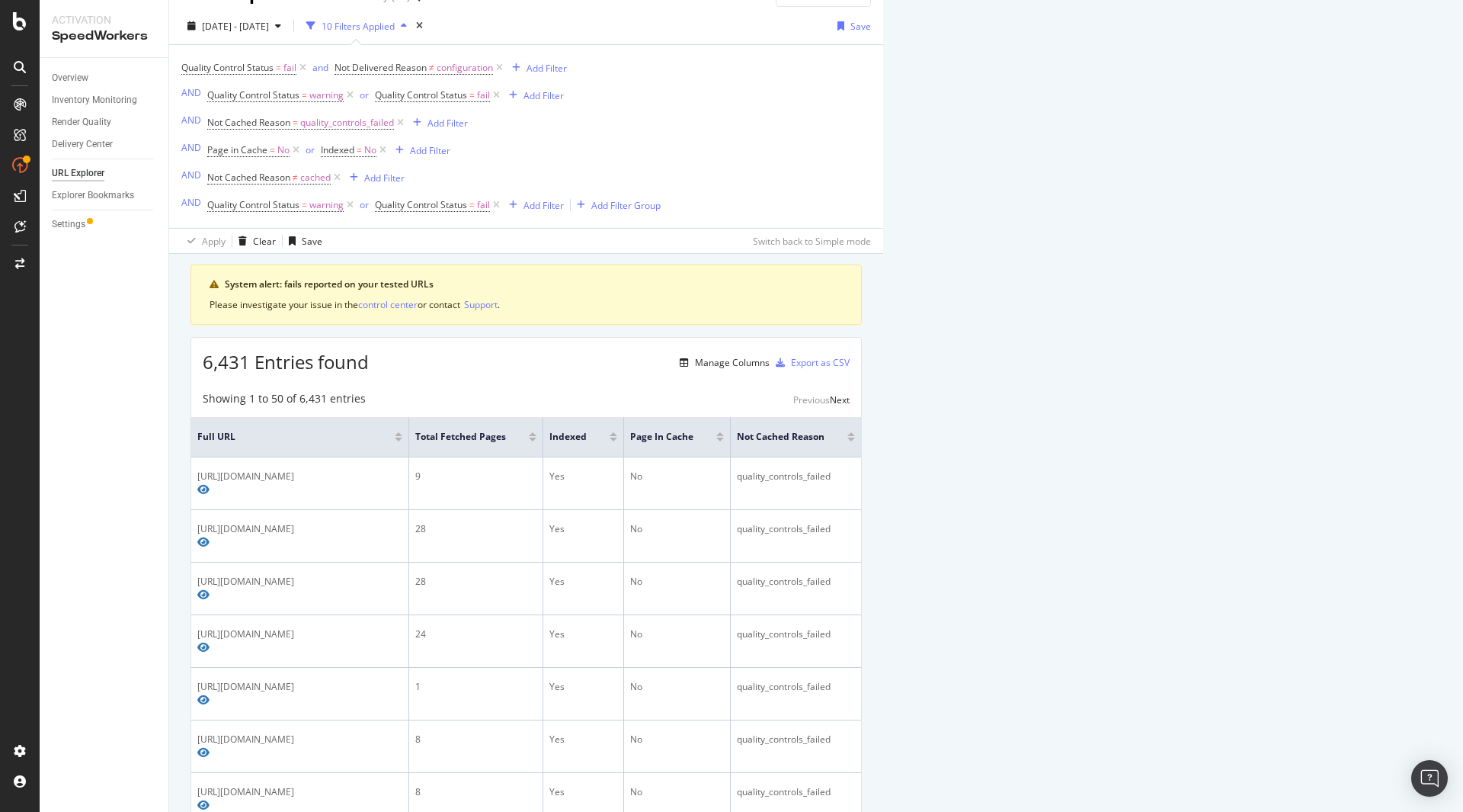
scroll to position [0, 0]
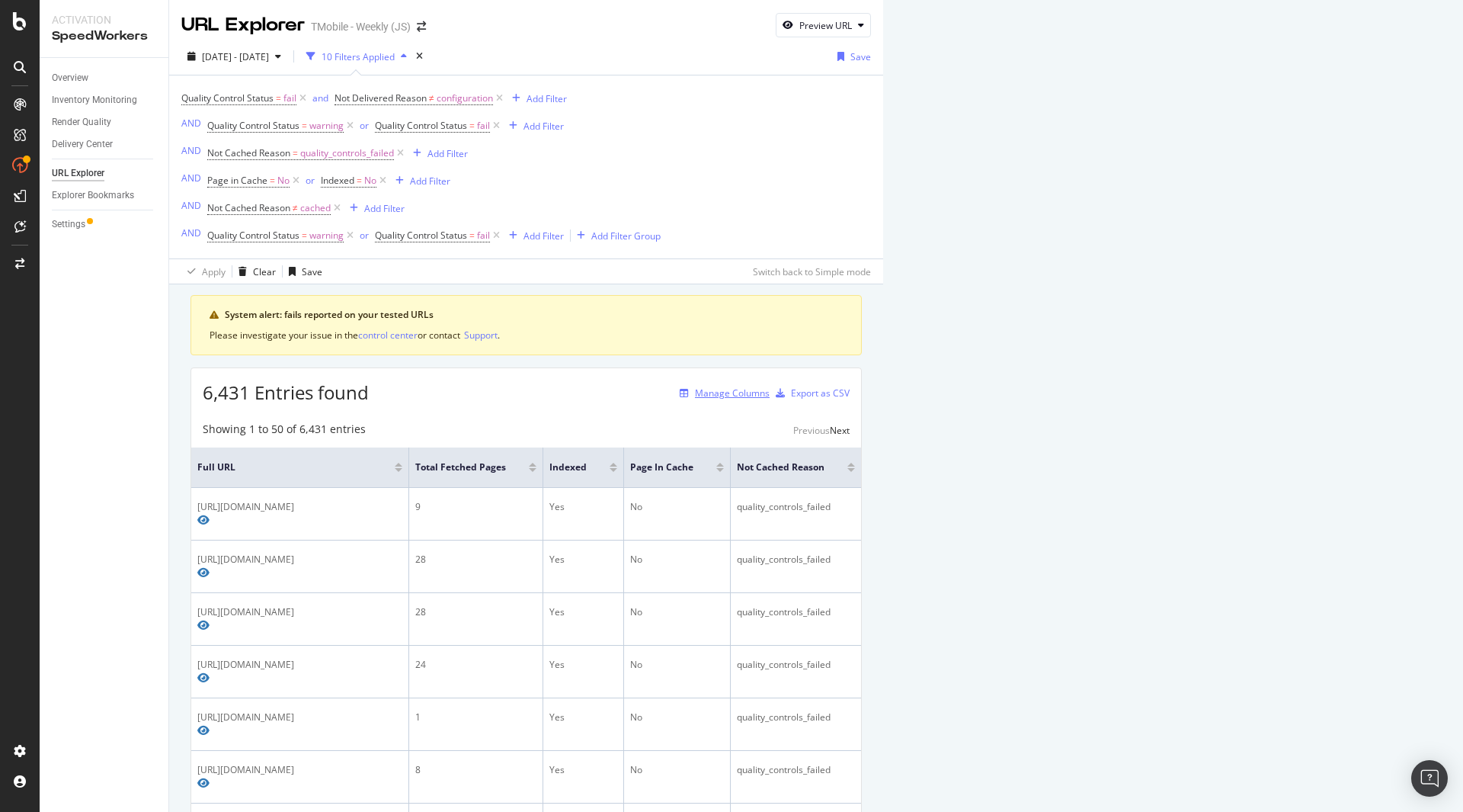
click at [769, 392] on div "Manage Columns" at bounding box center [732, 393] width 75 height 13
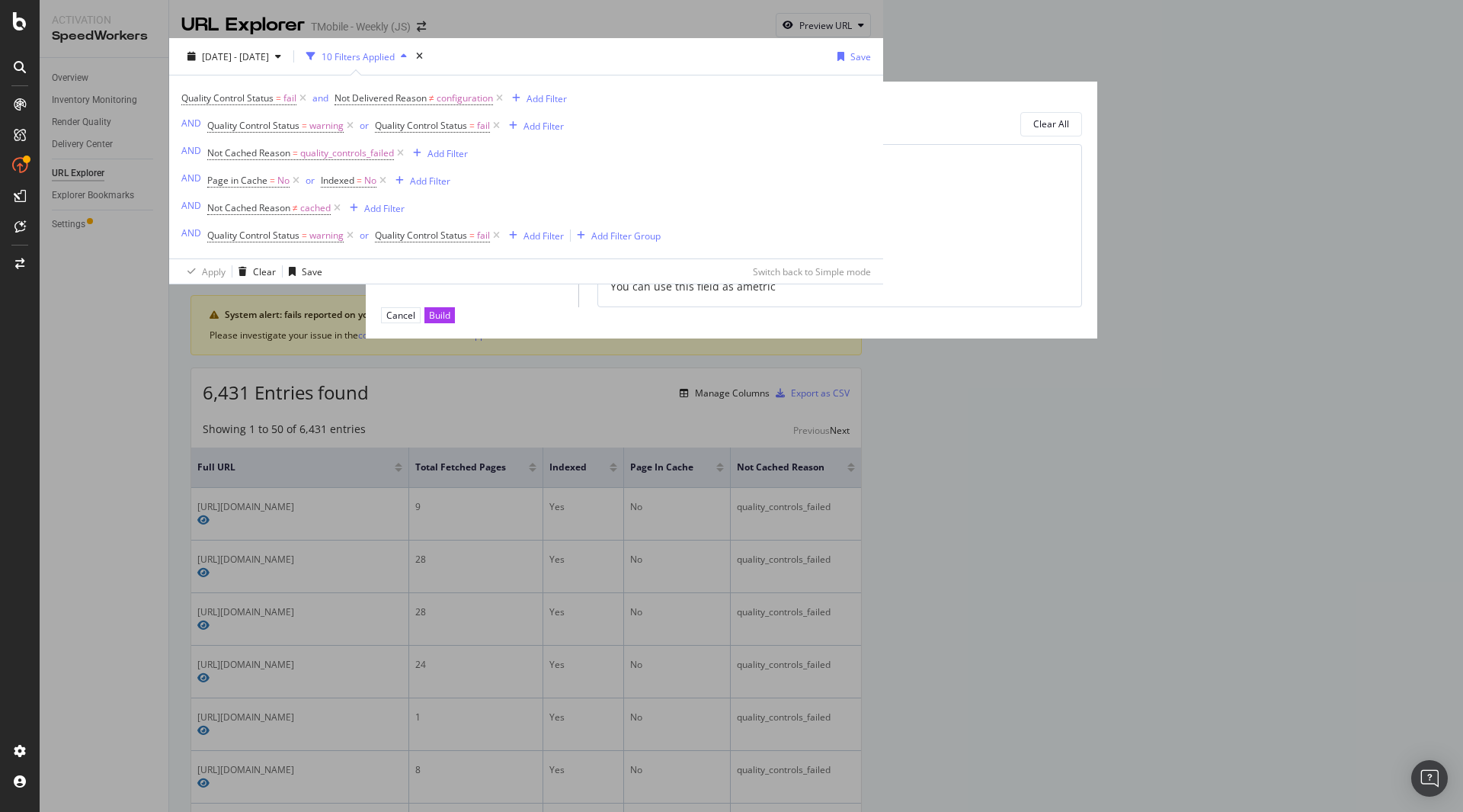
click at [507, 209] on icon "modal" at bounding box center [509, 201] width 5 height 15
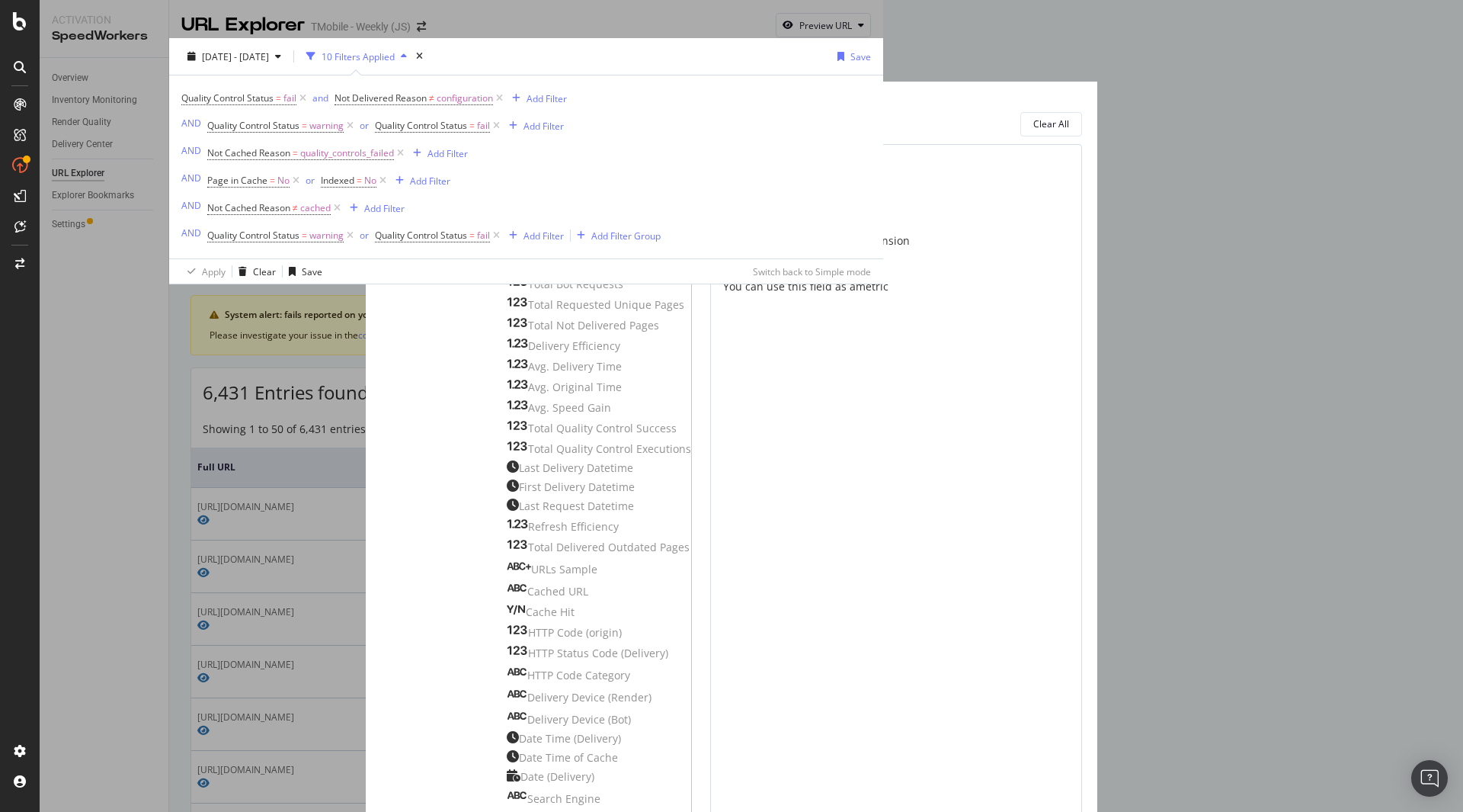
click at [507, 192] on div "modal" at bounding box center [510, 183] width 7 height 15
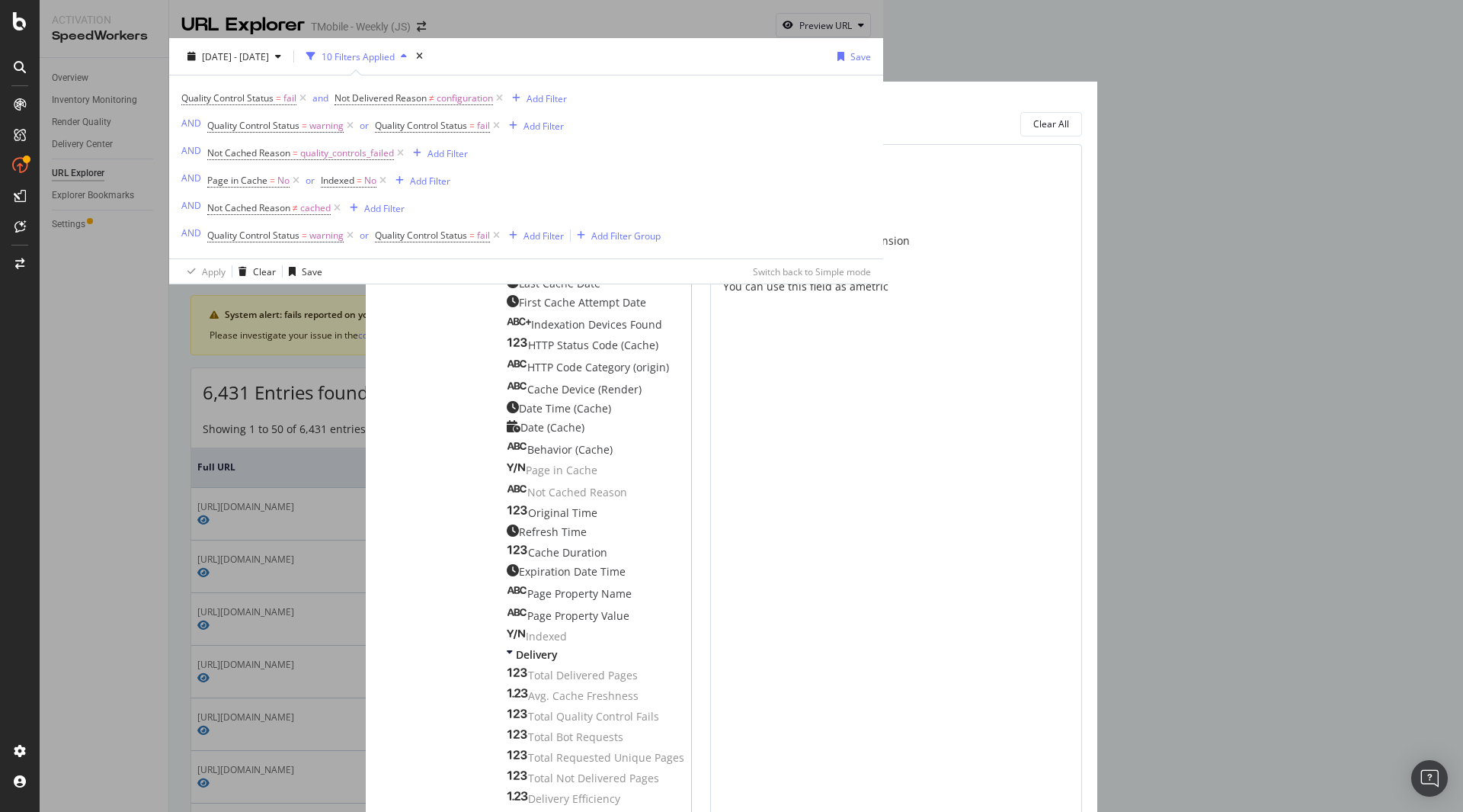
scroll to position [212, 0]
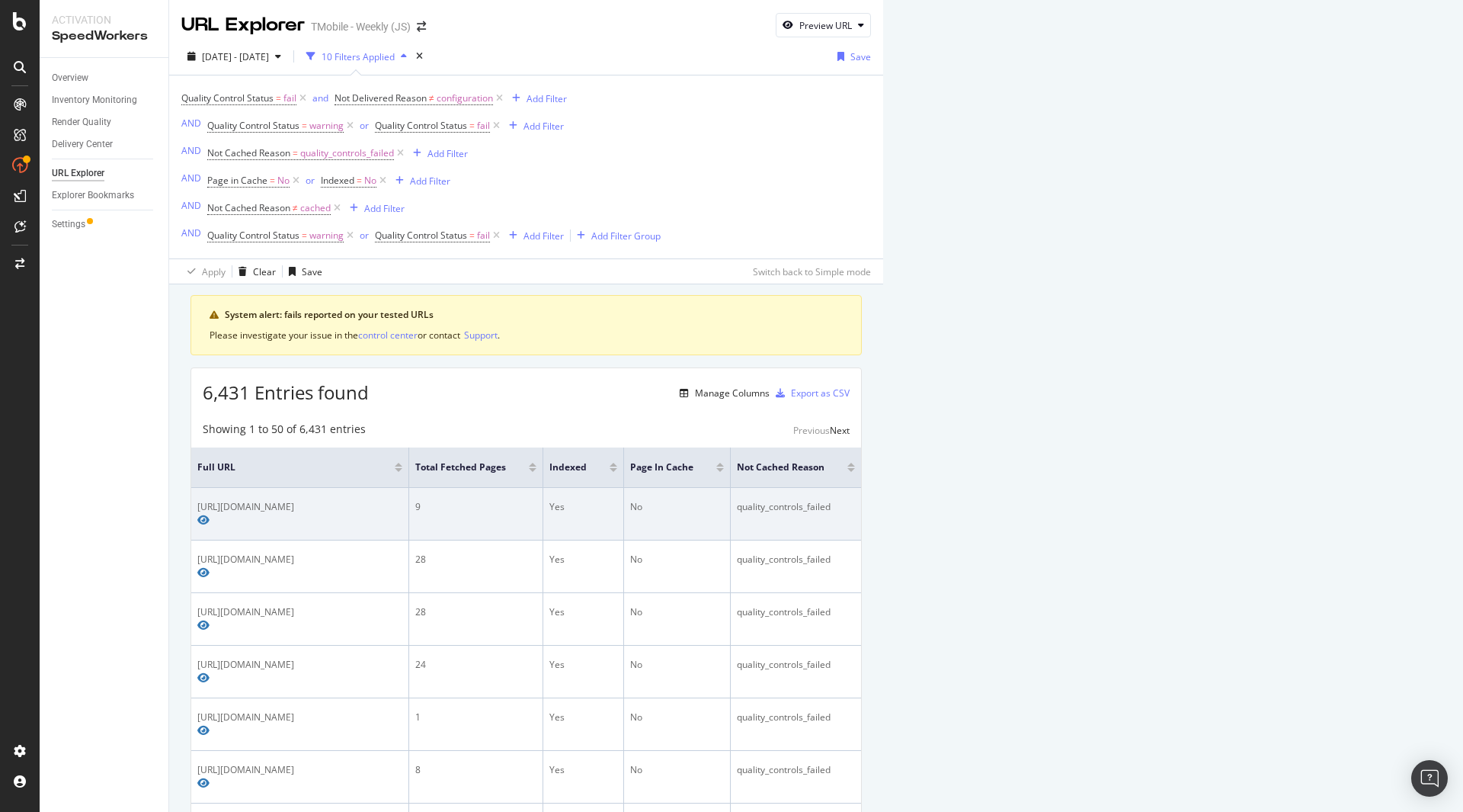
click at [855, 509] on div "quality_controls_failed" at bounding box center [796, 506] width 118 height 14
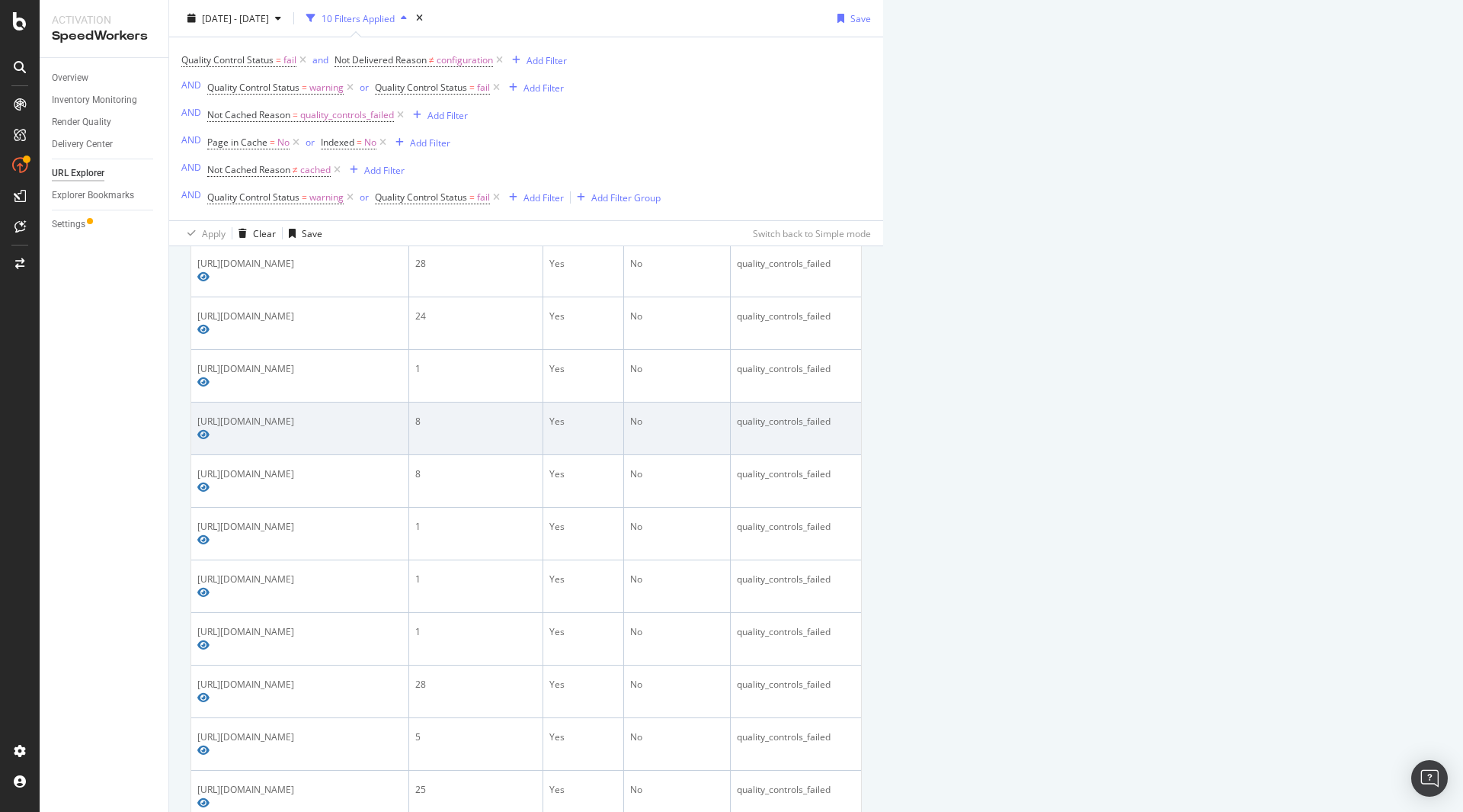
scroll to position [134, 0]
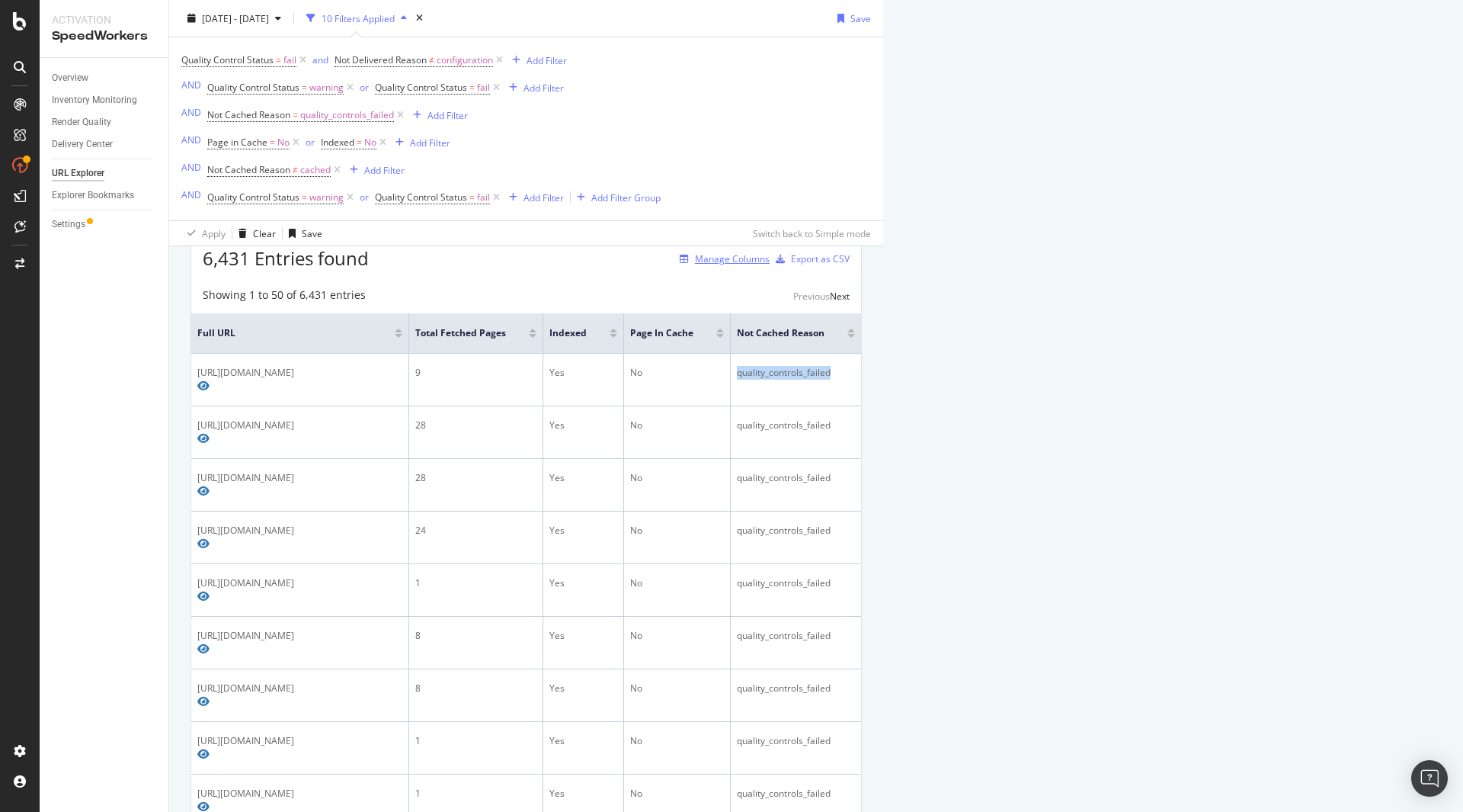
click at [769, 258] on div "Manage Columns" at bounding box center [732, 258] width 75 height 13
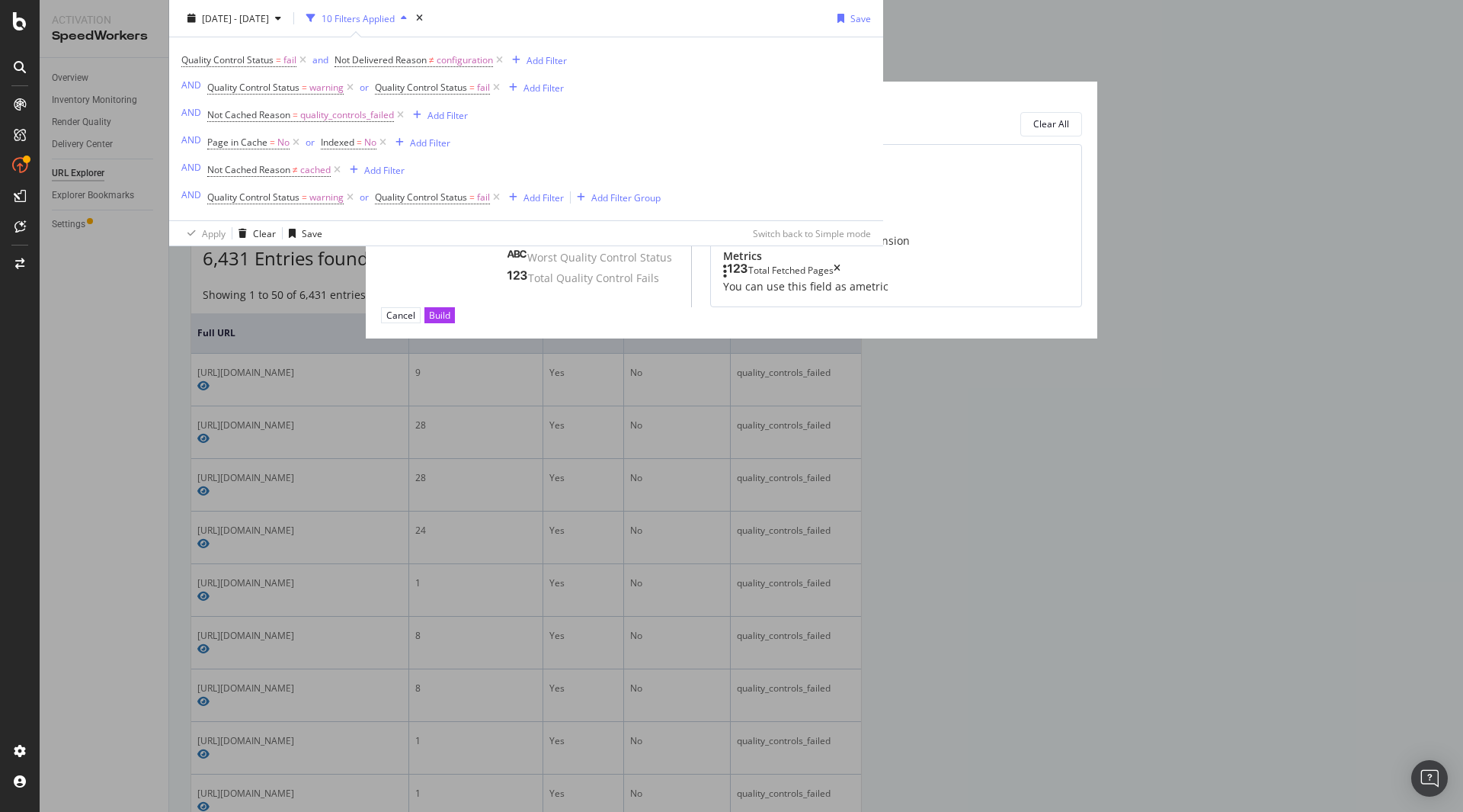
type input "quality"
click at [507, 180] on div "modal" at bounding box center [443, 175] width 126 height 10
click at [544, 109] on icon "times" at bounding box center [540, 104] width 8 height 10
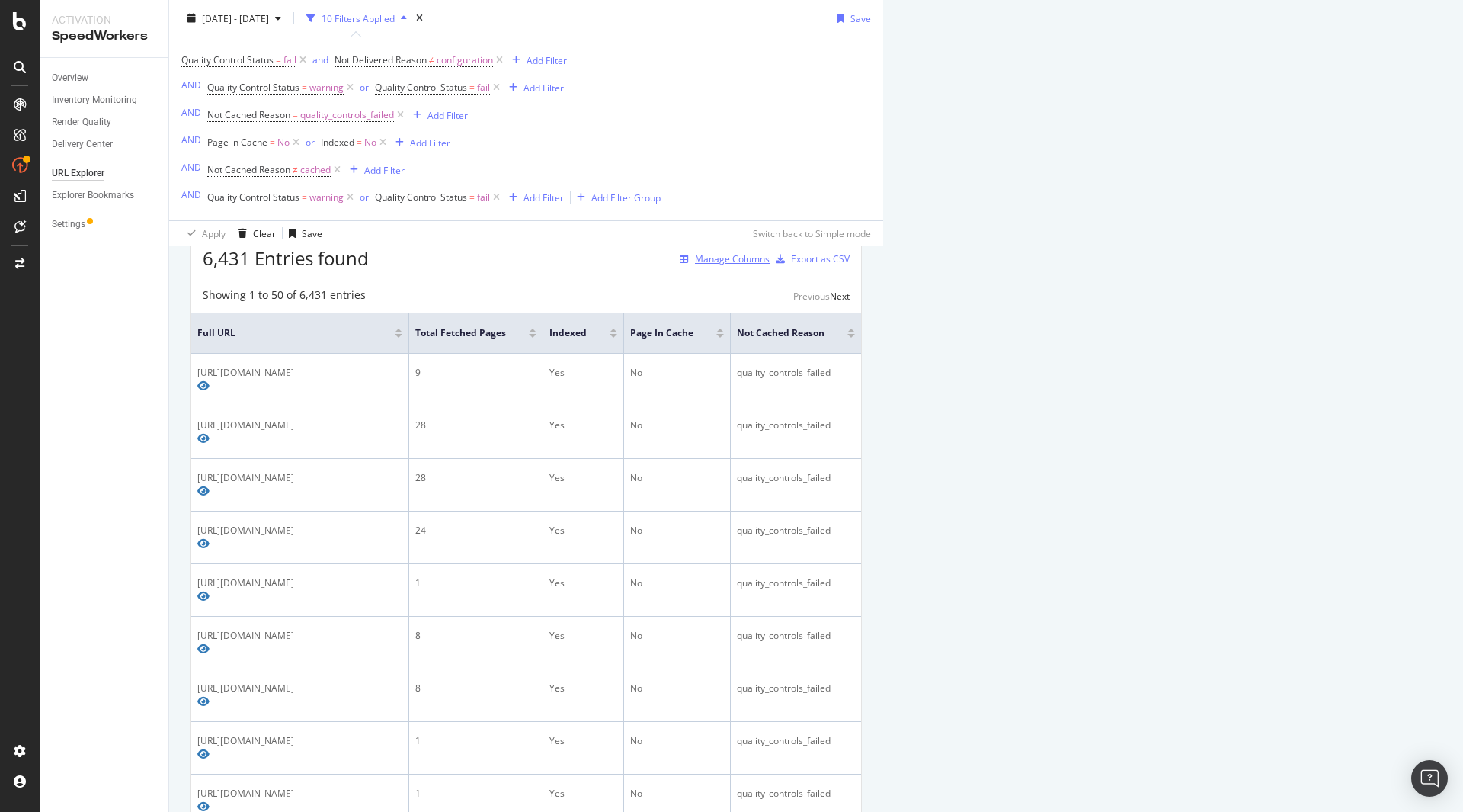
click at [769, 256] on div "Manage Columns" at bounding box center [732, 258] width 75 height 13
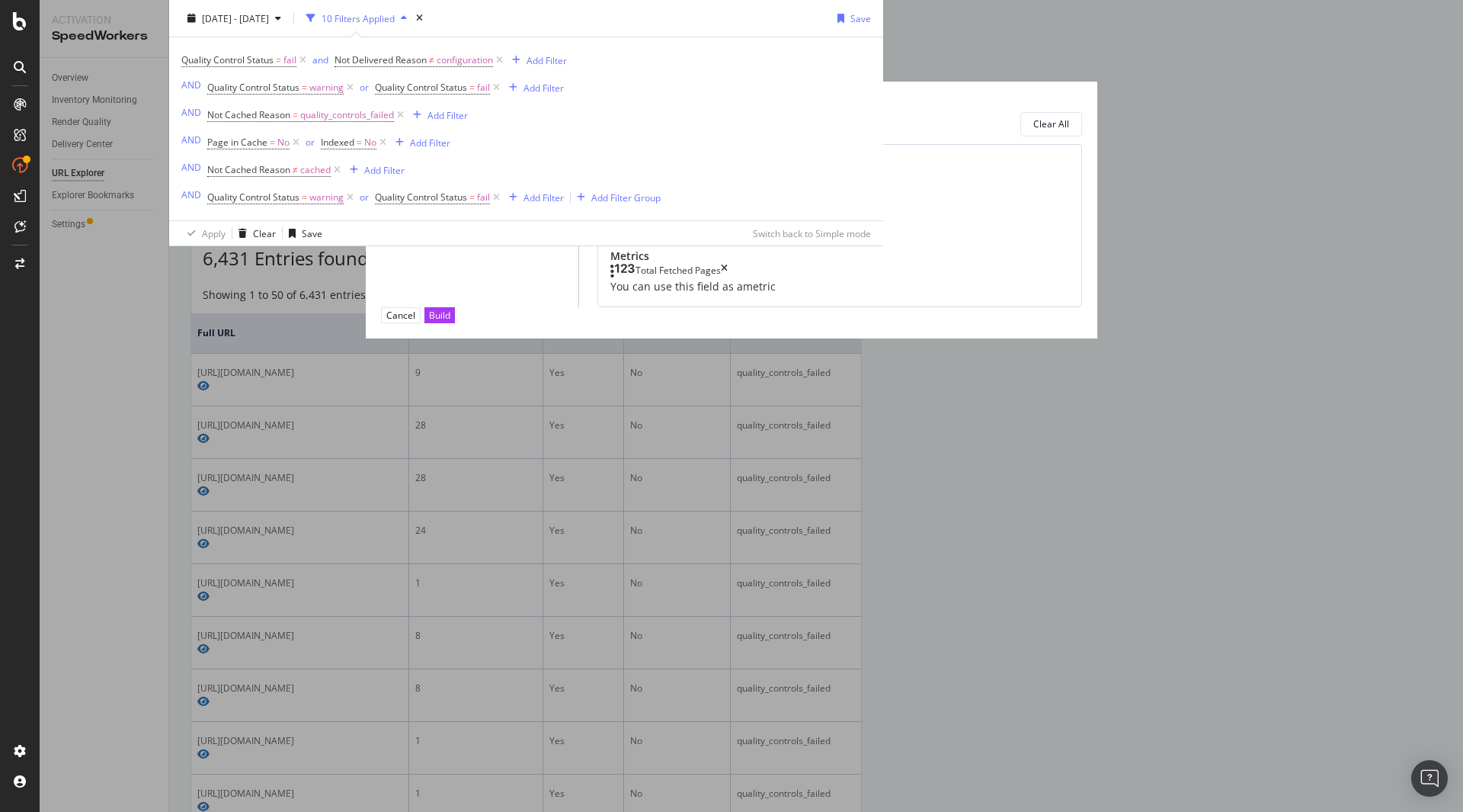
click at [507, 192] on icon "modal" at bounding box center [509, 183] width 5 height 15
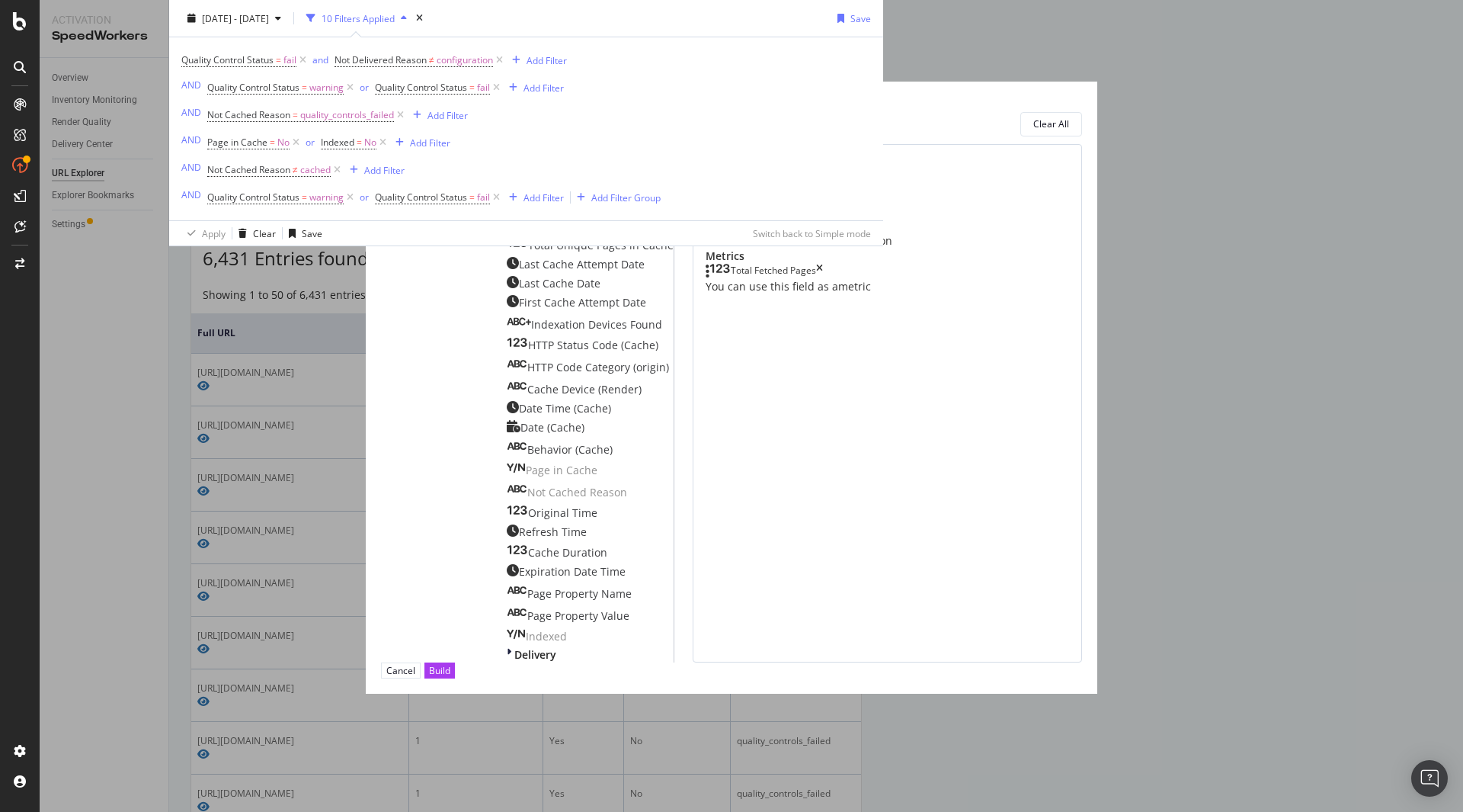
scroll to position [22, 0]
click at [516, 191] on span "Cache" at bounding box center [531, 183] width 31 height 14
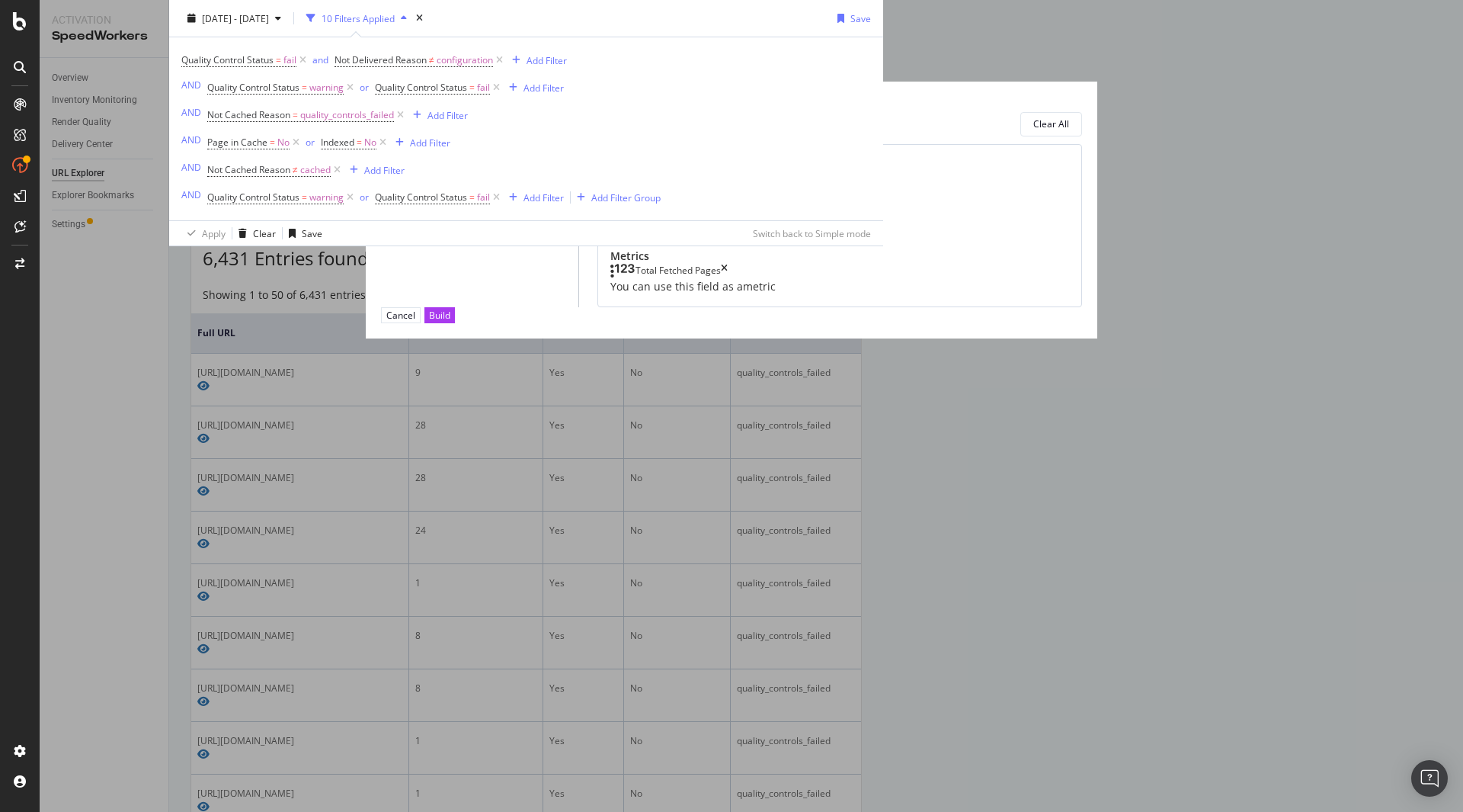
click at [507, 209] on div "modal" at bounding box center [510, 201] width 7 height 15
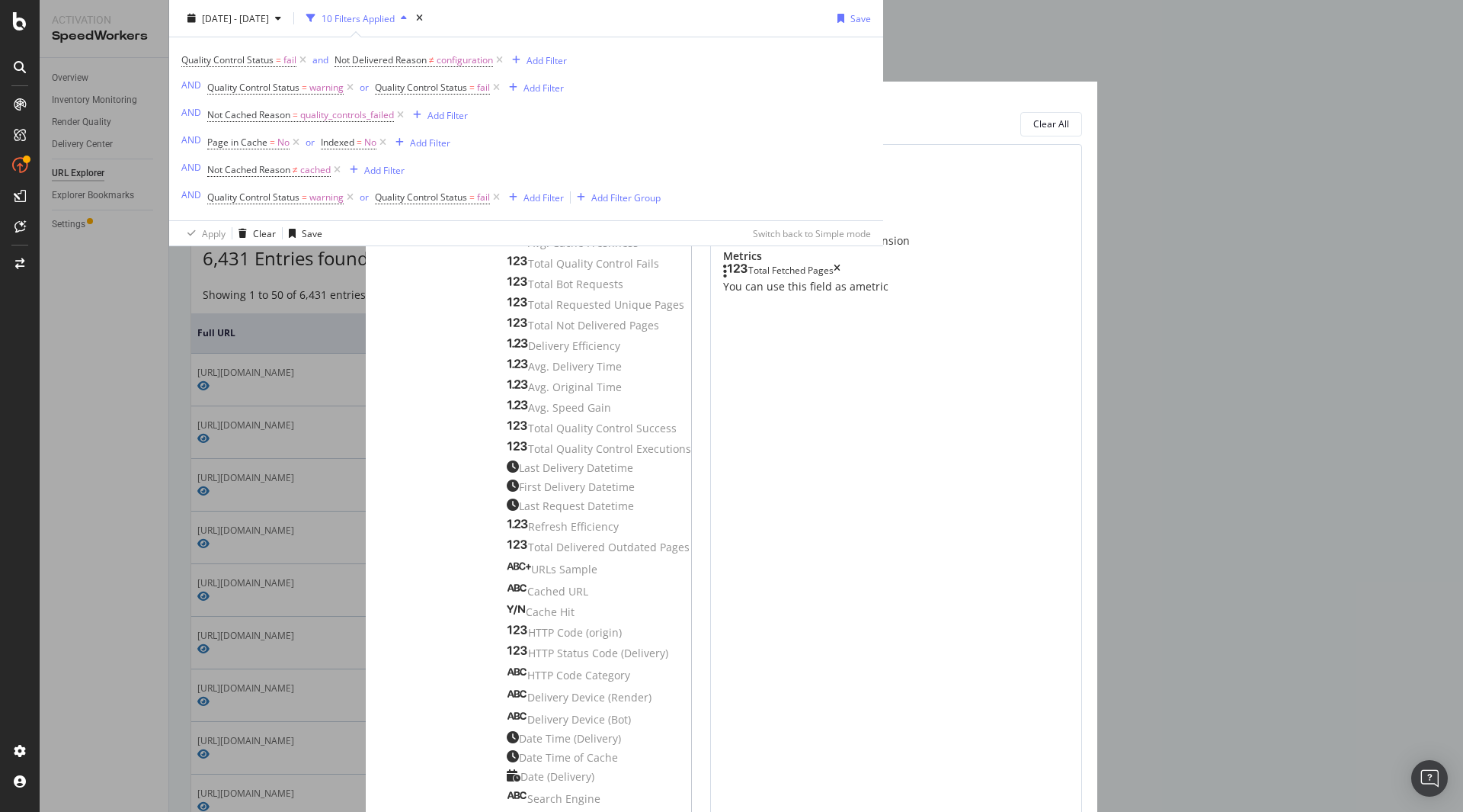
scroll to position [451, 0]
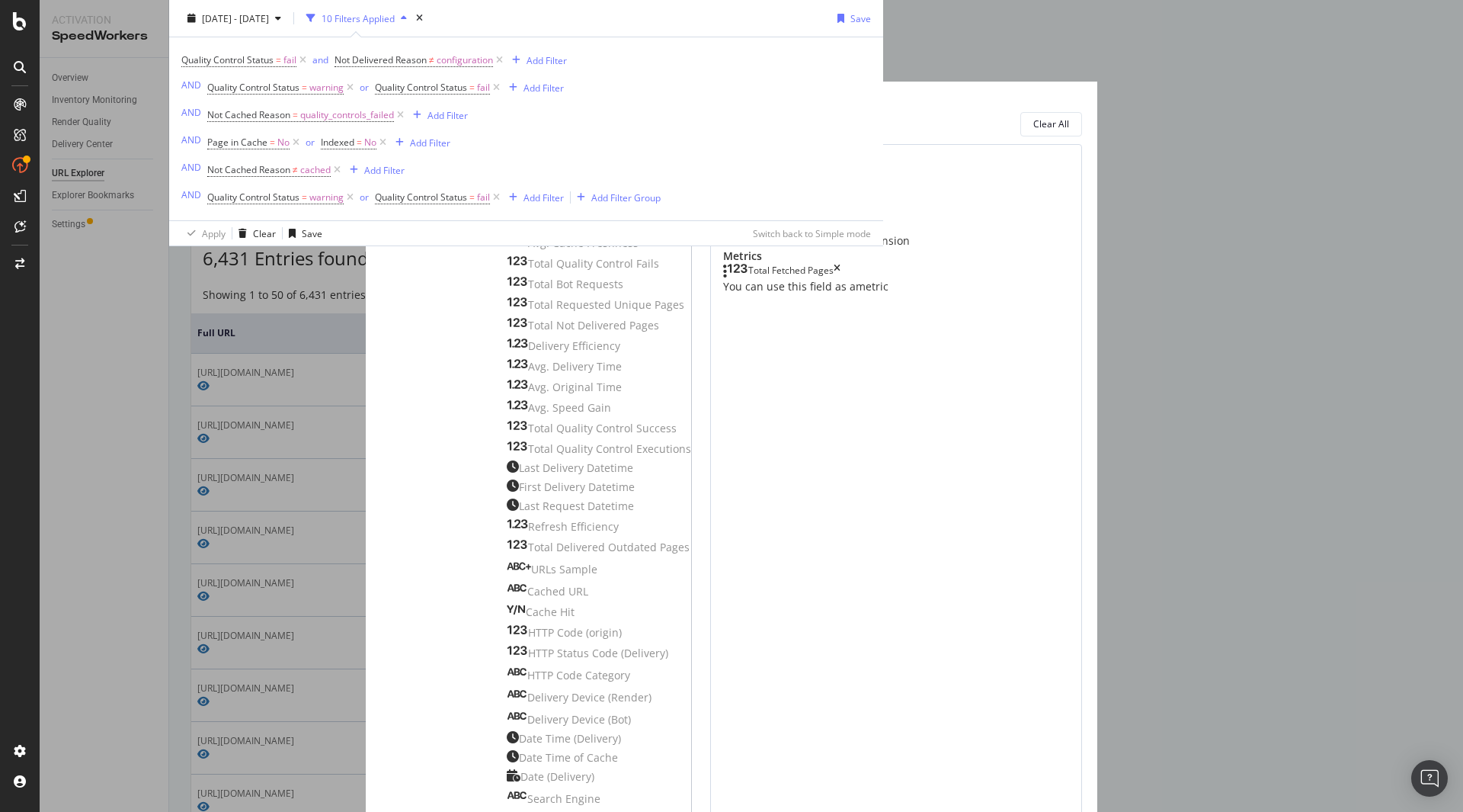
click at [813, 218] on icon "times" at bounding box center [810, 210] width 7 height 15
click at [838, 218] on icon "times" at bounding box center [834, 210] width 7 height 15
click at [786, 203] on icon "times" at bounding box center [783, 195] width 7 height 15
click at [840, 233] on icon "times" at bounding box center [837, 225] width 7 height 15
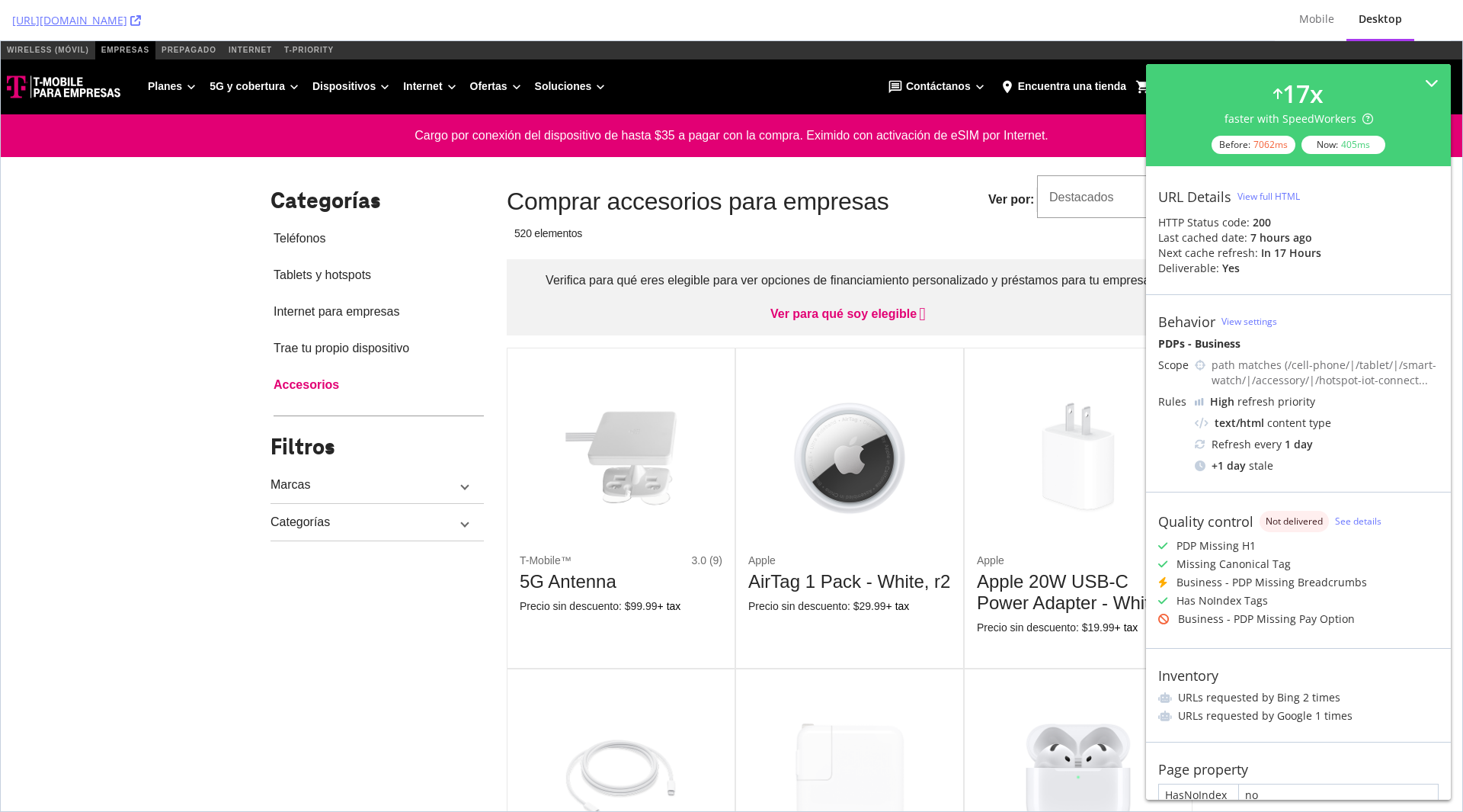
scroll to position [115, 0]
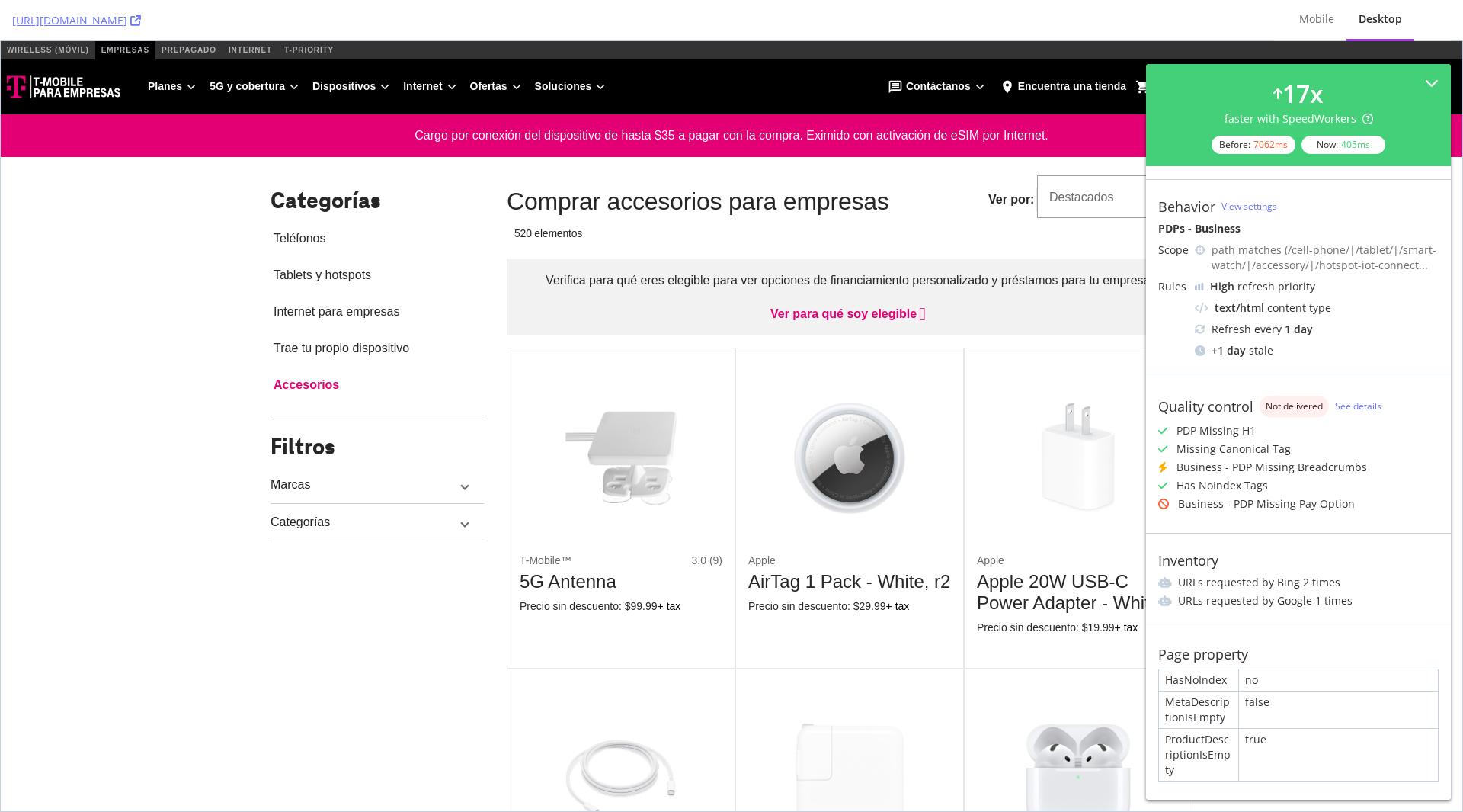
drag, startPoint x: 1261, startPoint y: 549, endPoint x: 340, endPoint y: 587, distance: 921.8
click at [270, 197] on h2 "Categorías" at bounding box center [375, 200] width 209 height 27
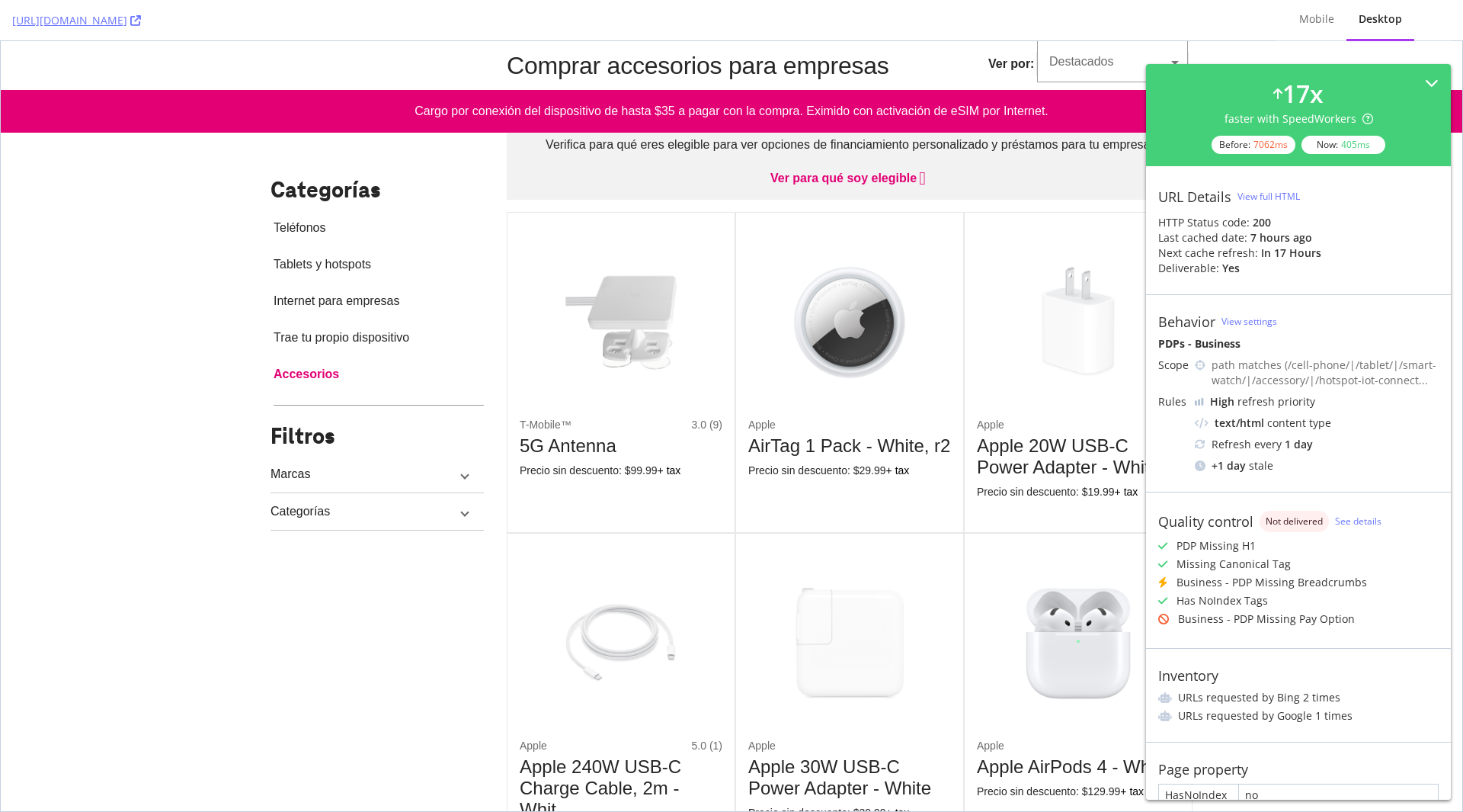
scroll to position [0, 0]
